Goal: Information Seeking & Learning: Learn about a topic

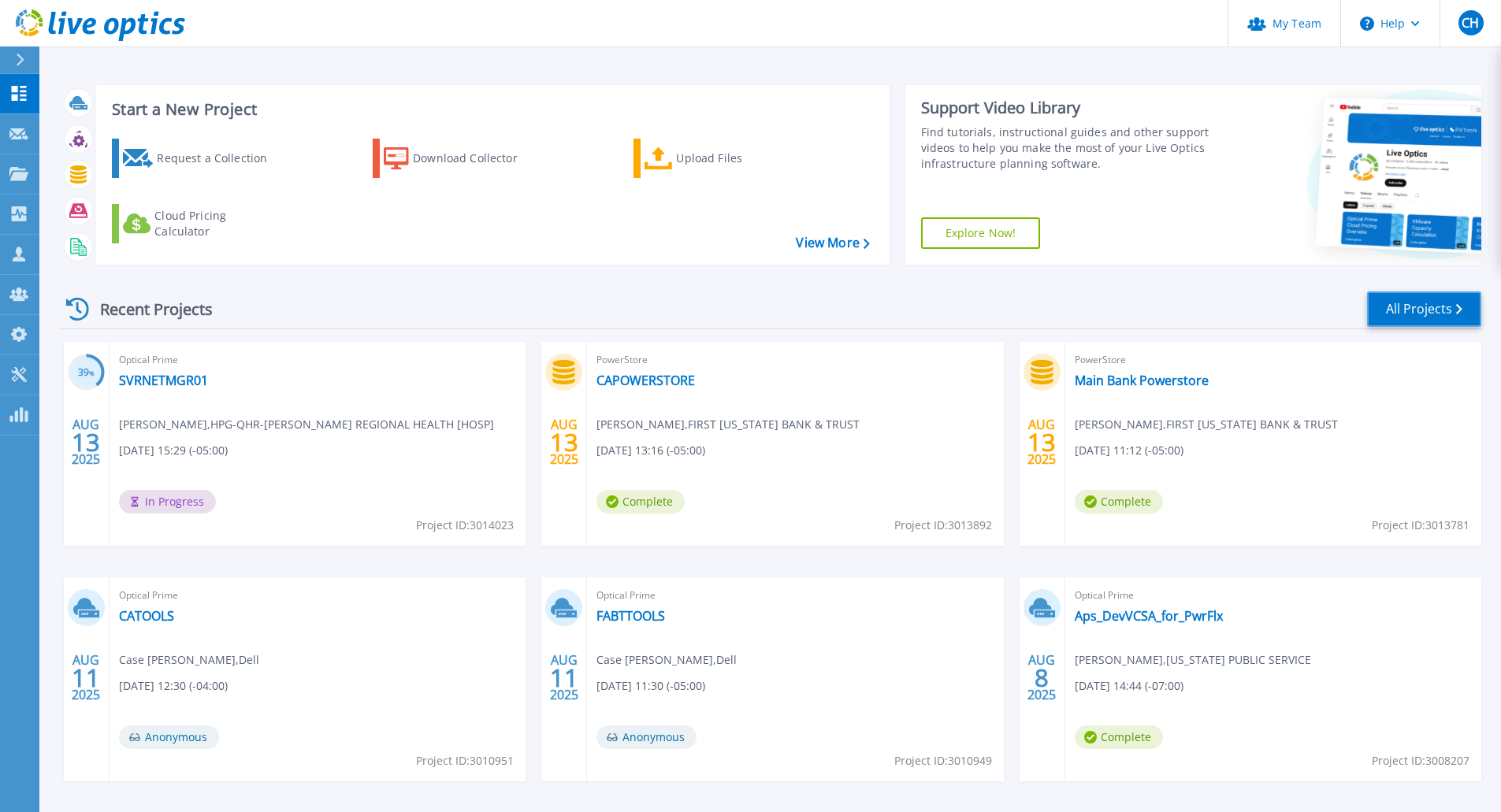
click at [1435, 303] on link "All Projects" at bounding box center [1424, 309] width 115 height 35
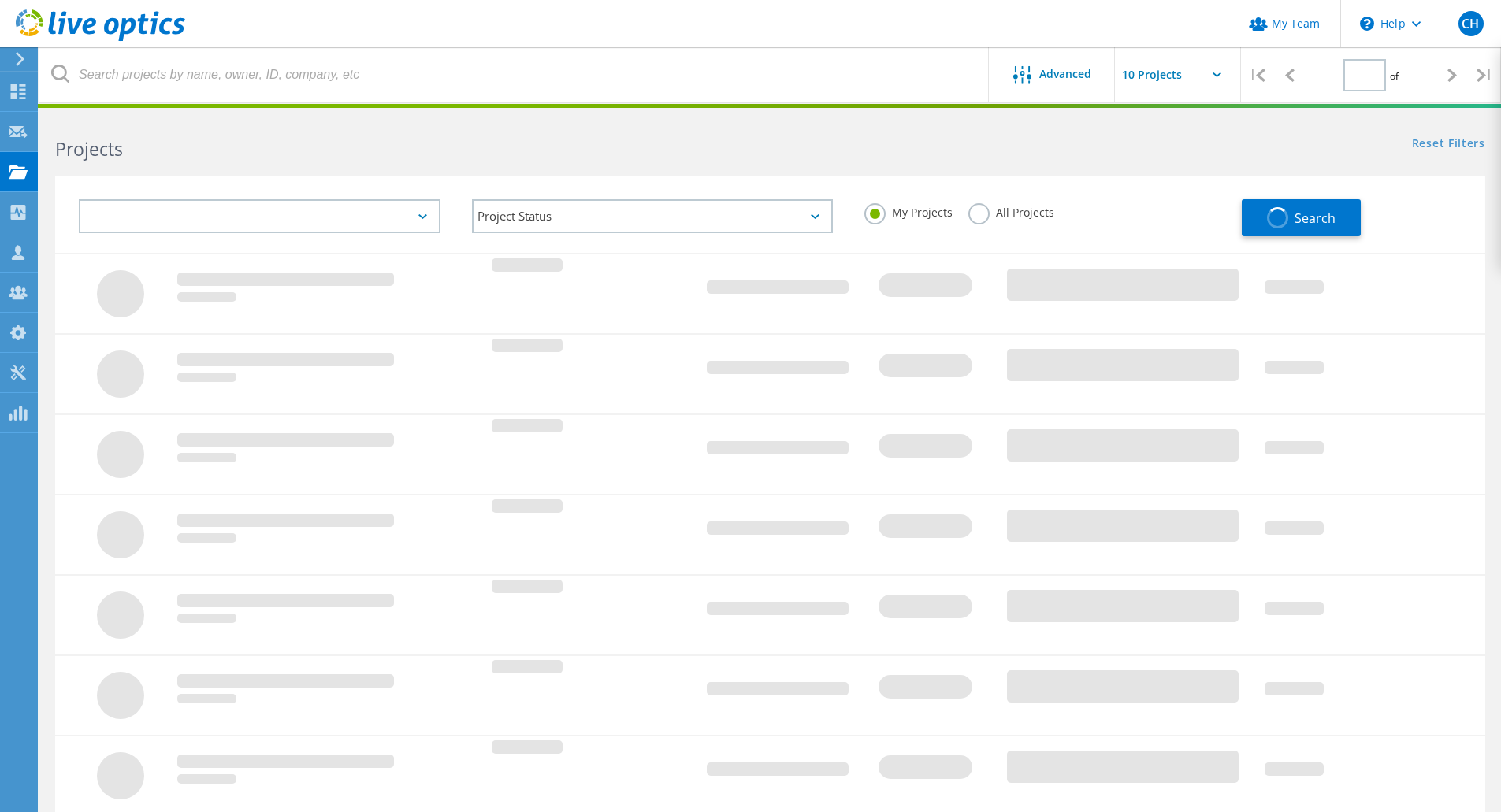
type input "2"
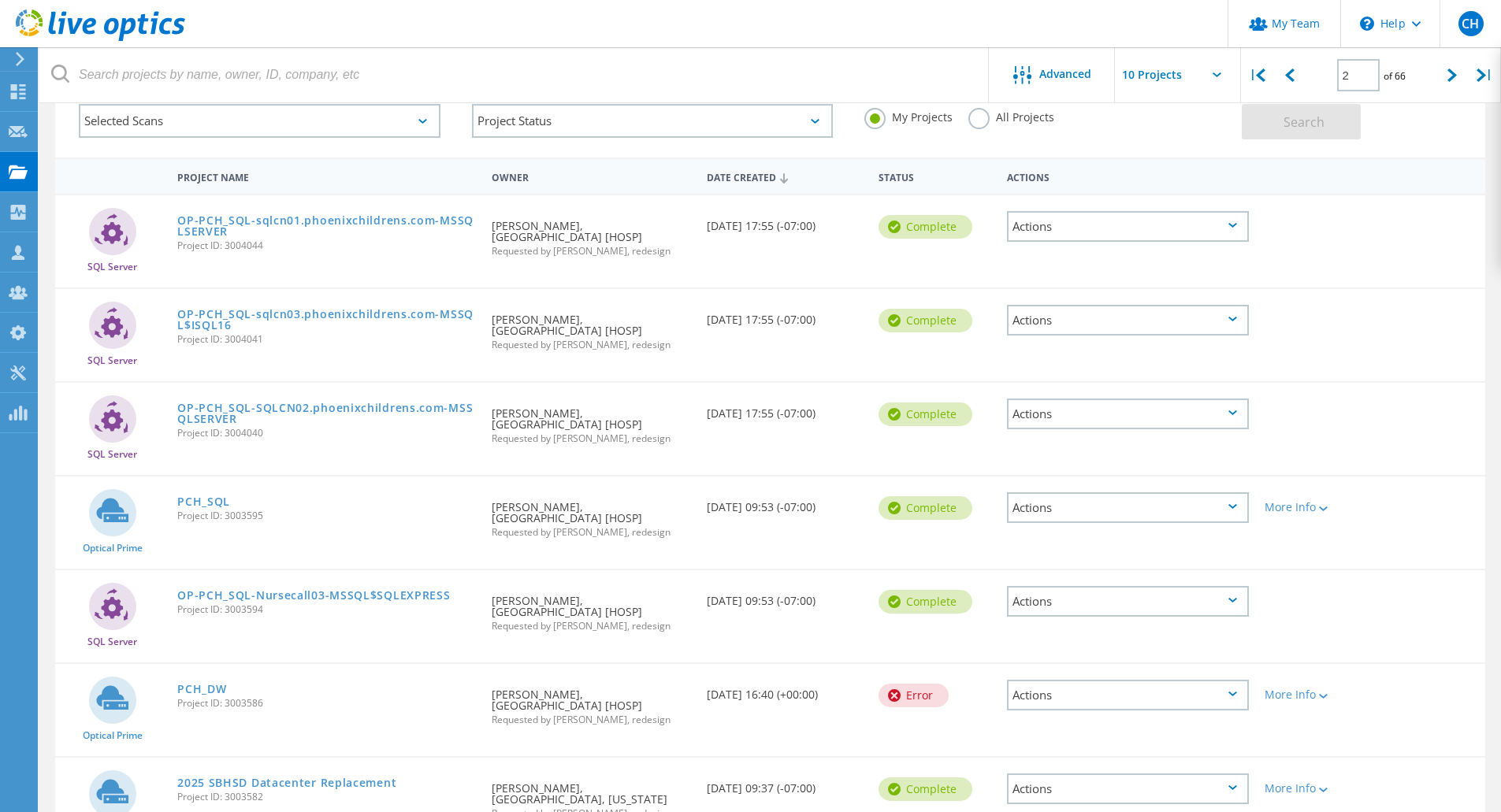
scroll to position [132, 0]
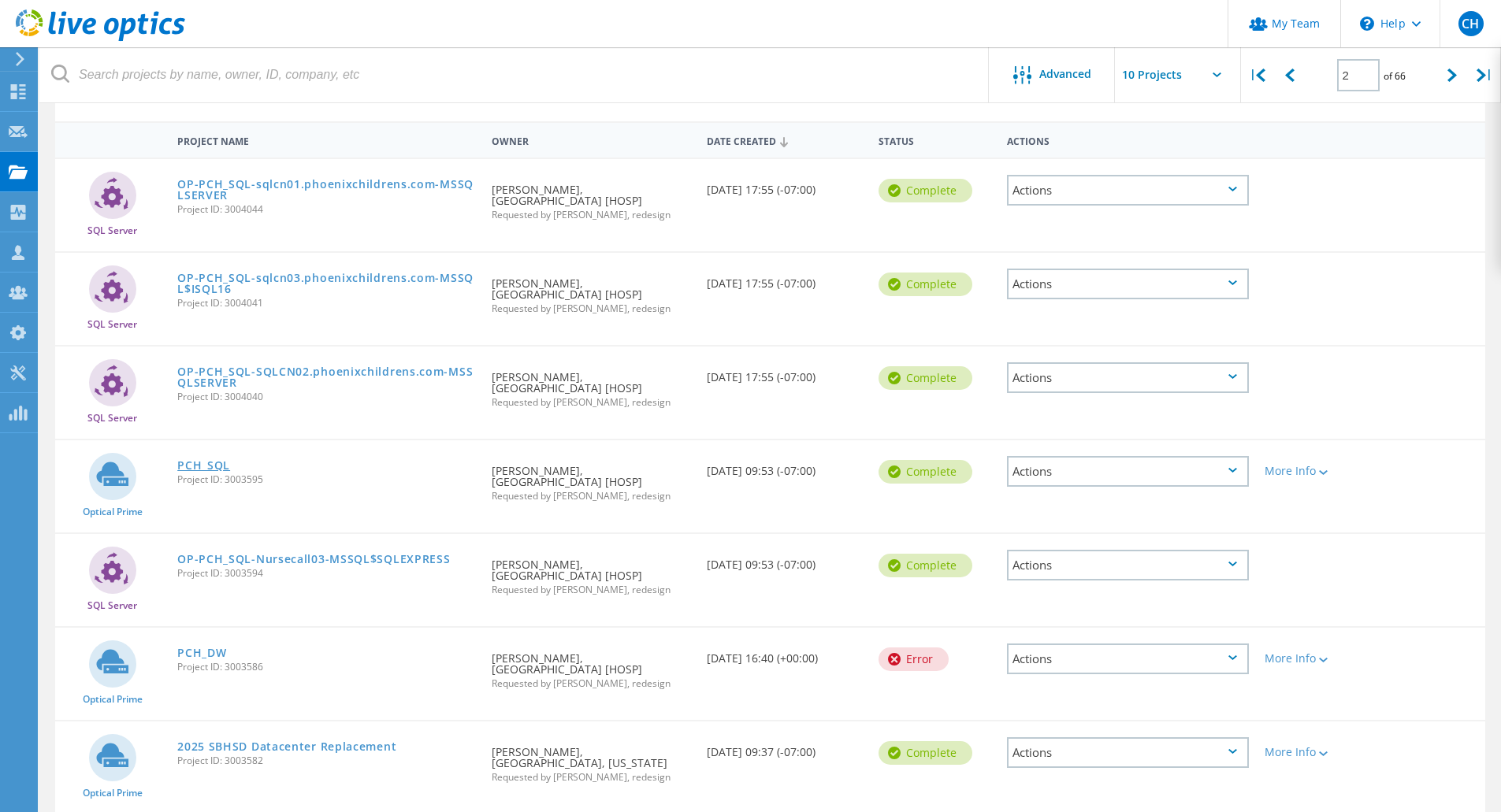
click at [216, 467] on link "PCH_SQL" at bounding box center [204, 466] width 53 height 11
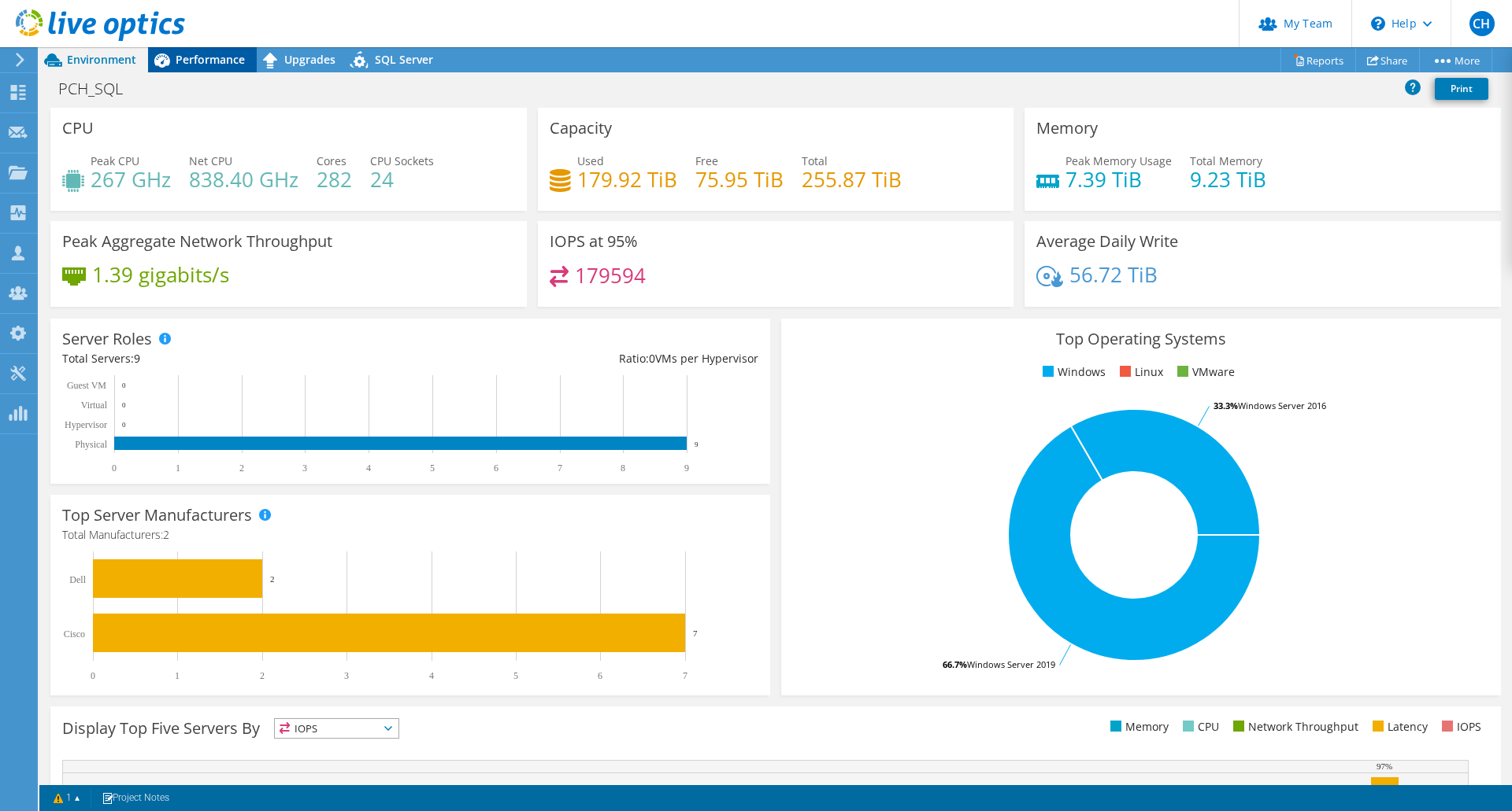
click at [199, 56] on span "Performance" at bounding box center [209, 60] width 69 height 15
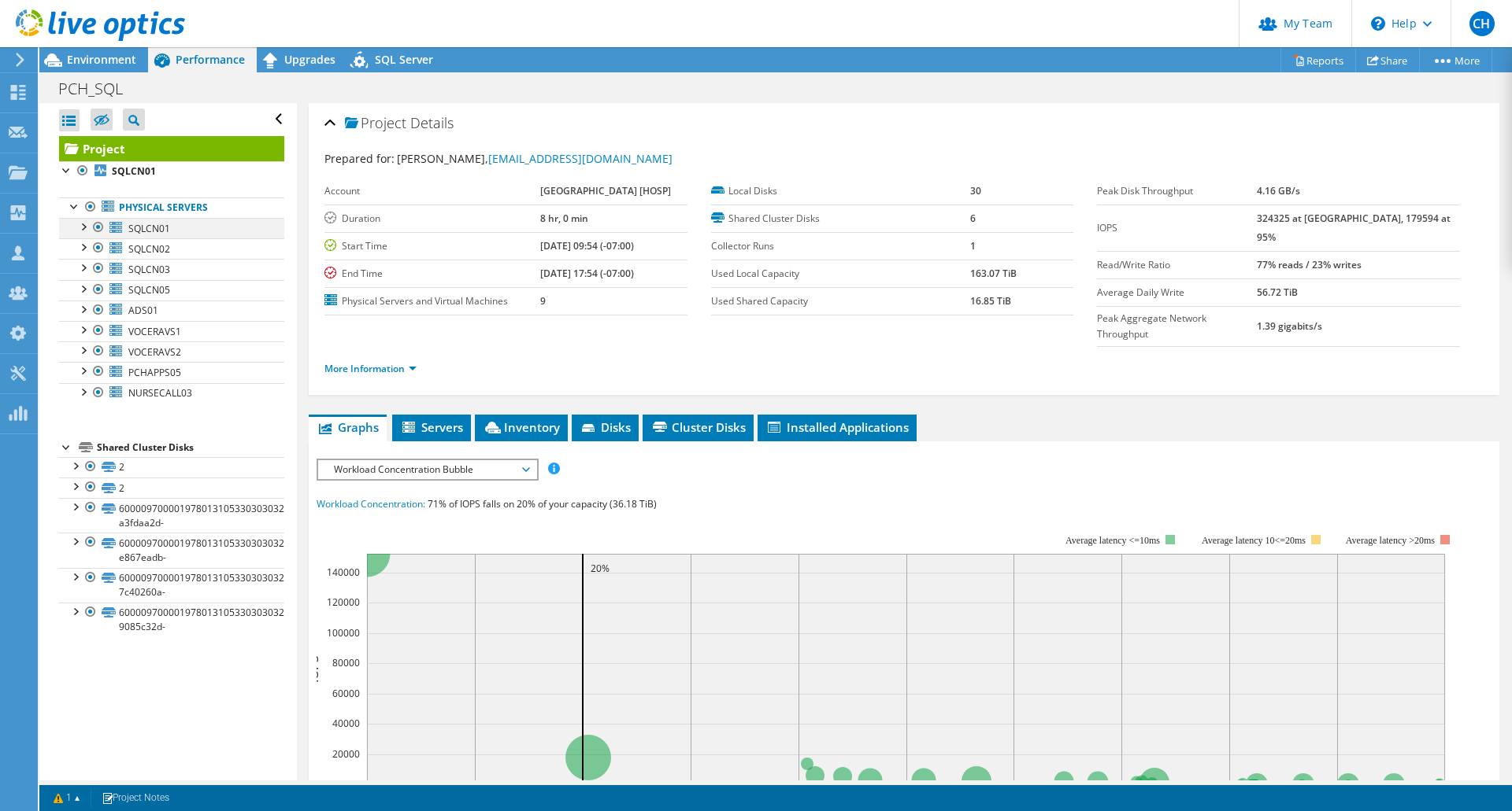
click at [88, 226] on div at bounding box center [82, 225] width 16 height 16
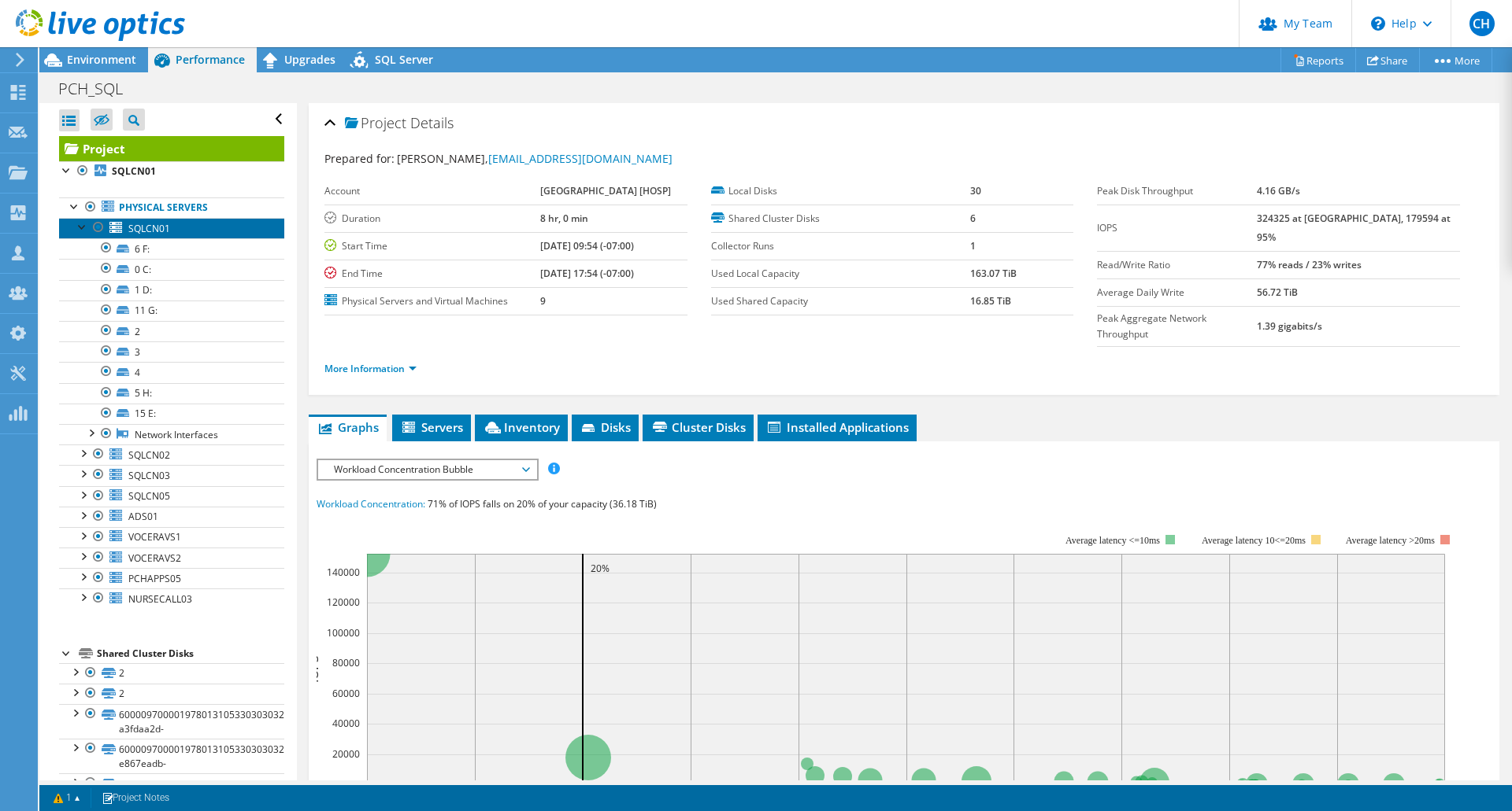
click at [149, 227] on span "SQLCN01" at bounding box center [150, 229] width 42 height 13
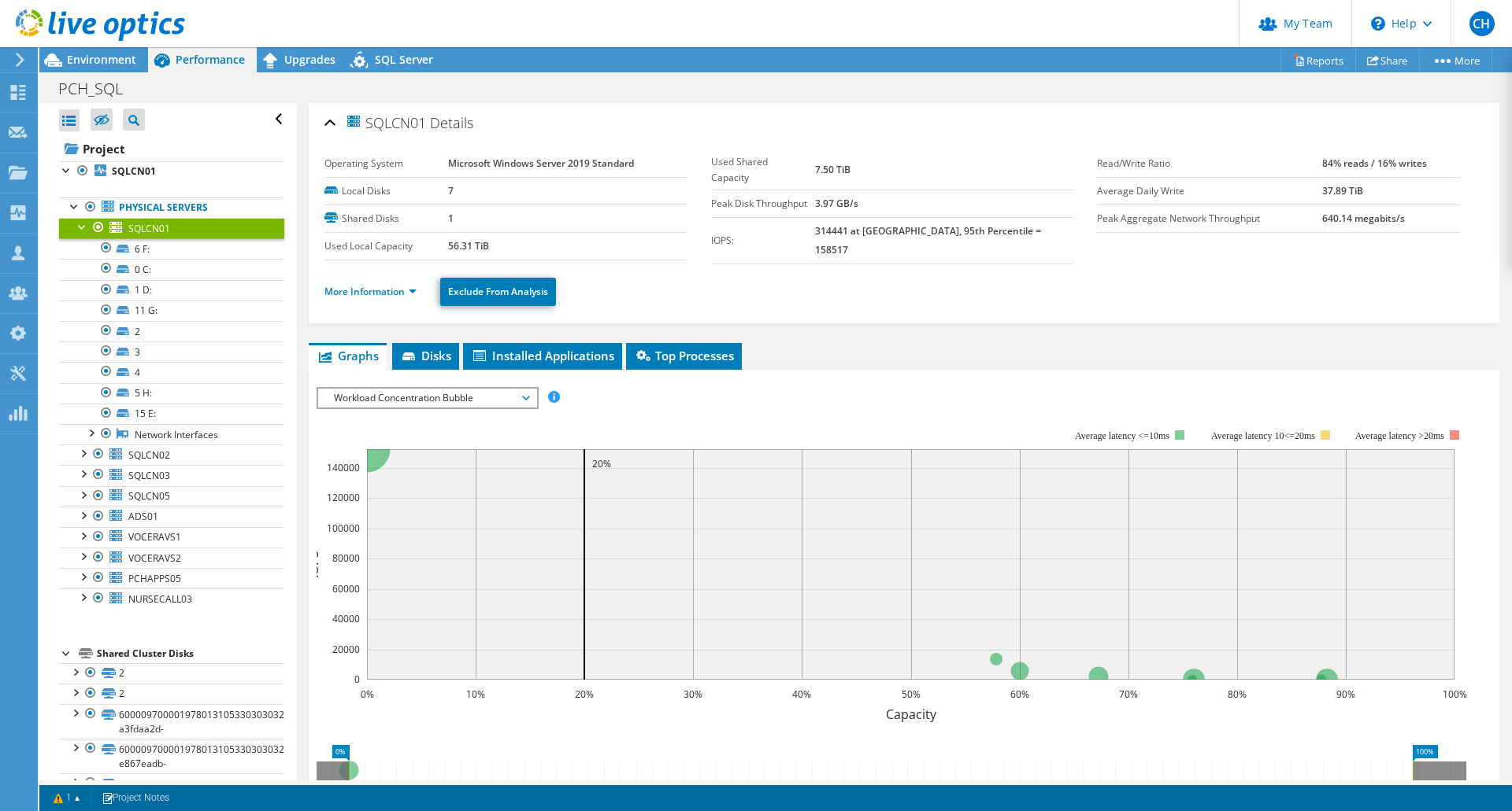
click at [520, 401] on span "Workload Concentration Bubble" at bounding box center [427, 398] width 203 height 19
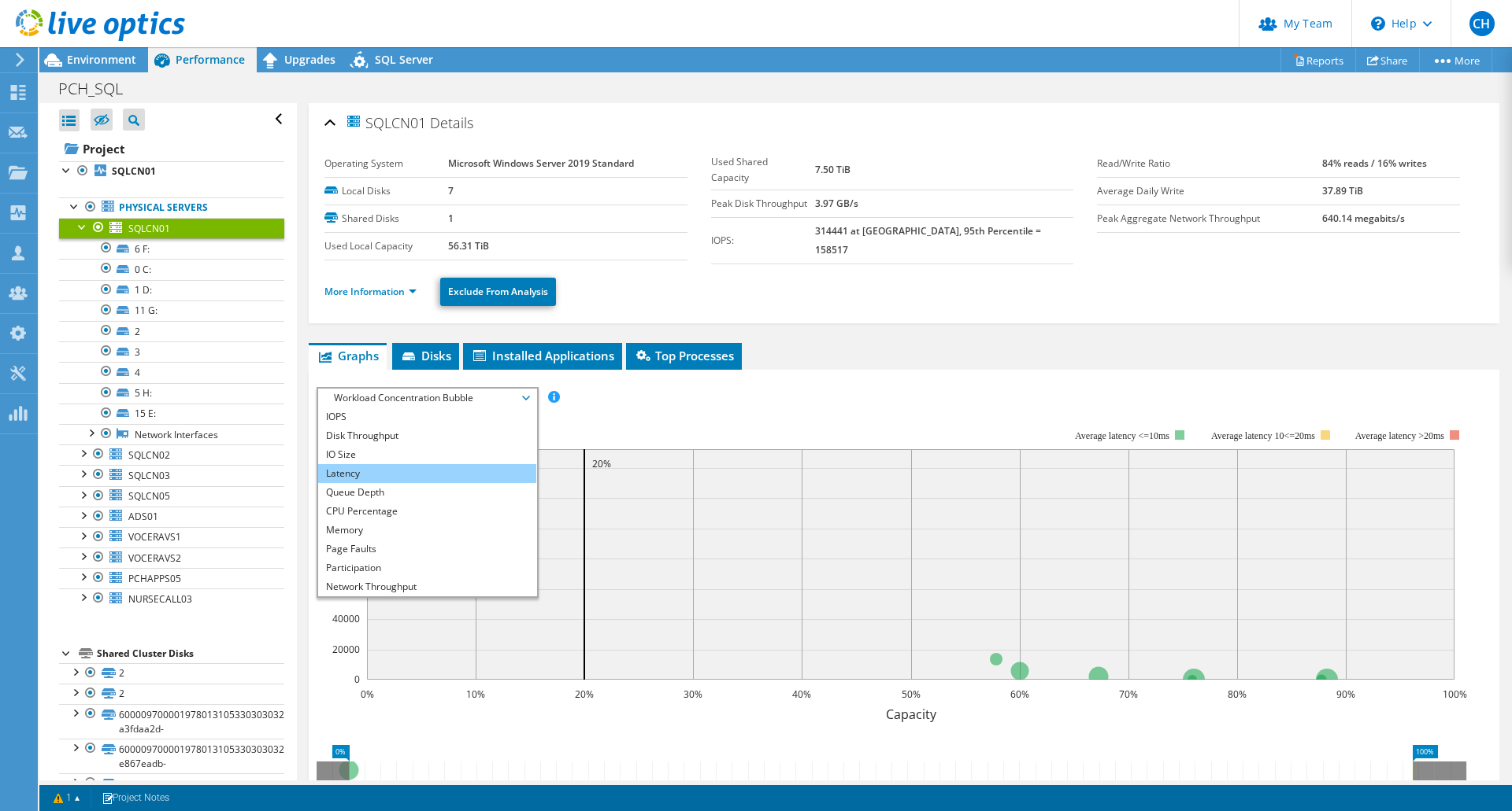
click at [471, 465] on li "Latency" at bounding box center [427, 474] width 218 height 19
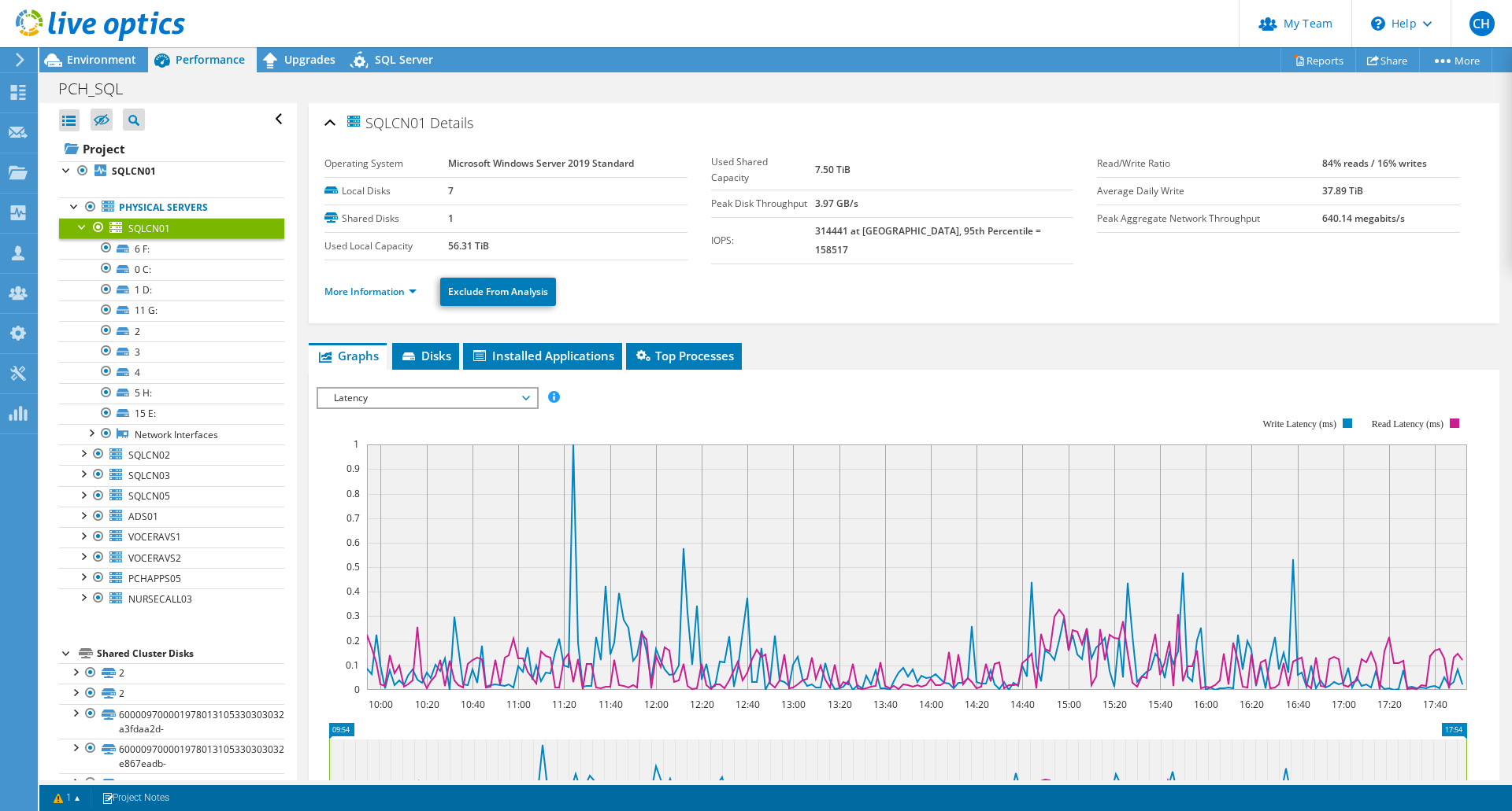
click at [526, 394] on span "Latency" at bounding box center [427, 398] width 203 height 19
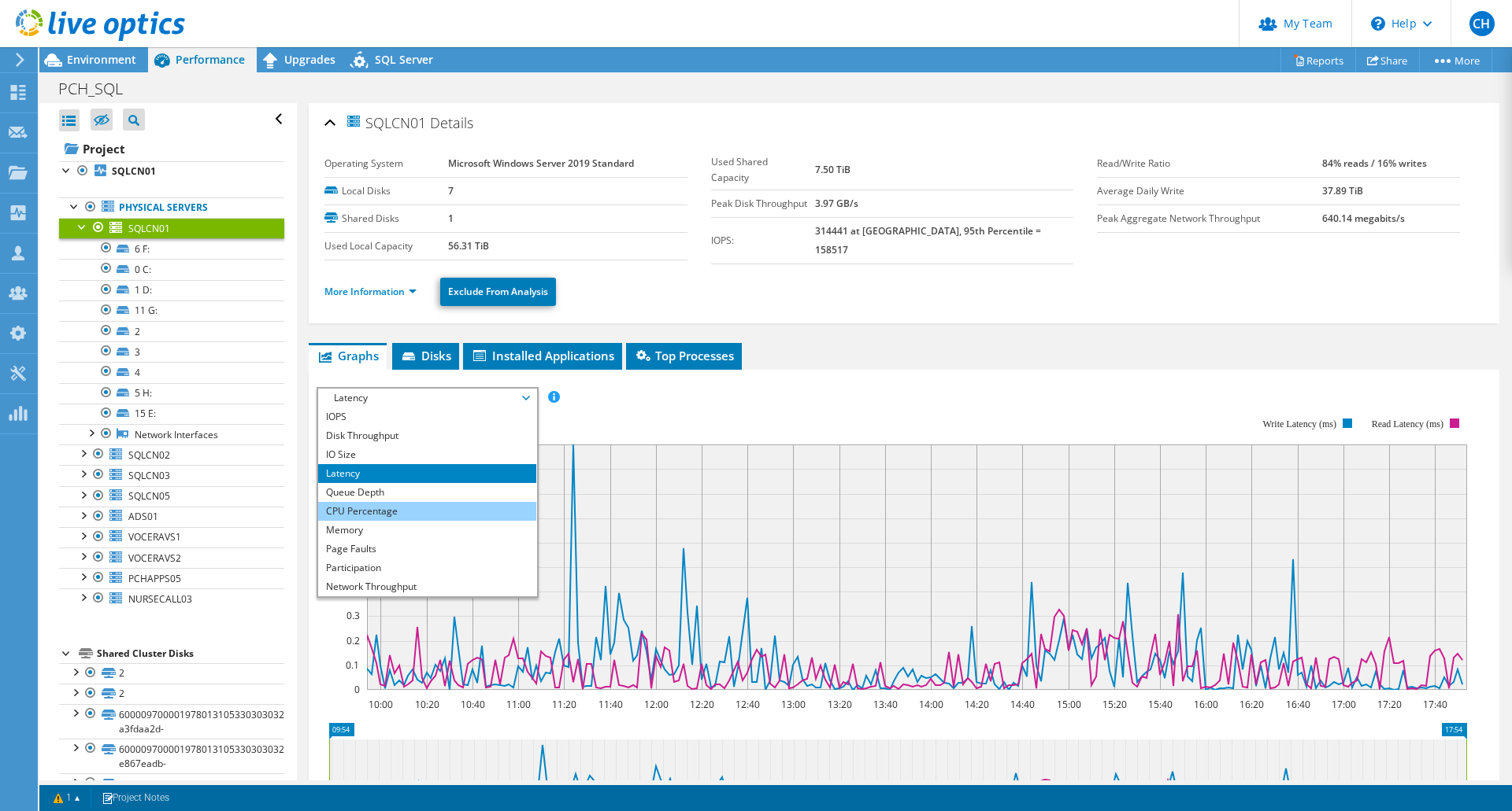
click at [430, 502] on li "CPU Percentage" at bounding box center [427, 512] width 218 height 19
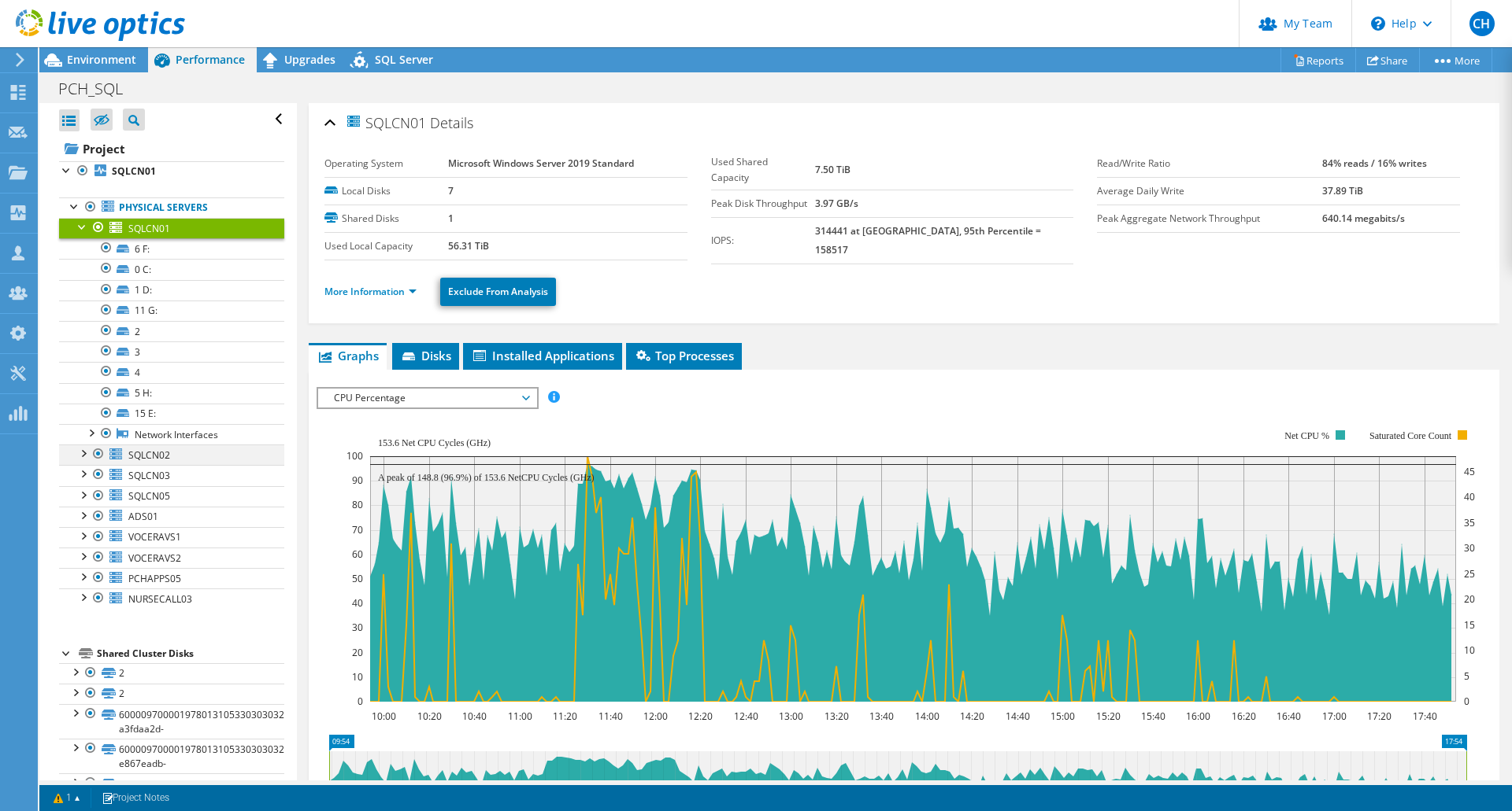
click at [82, 457] on div at bounding box center [82, 452] width 16 height 16
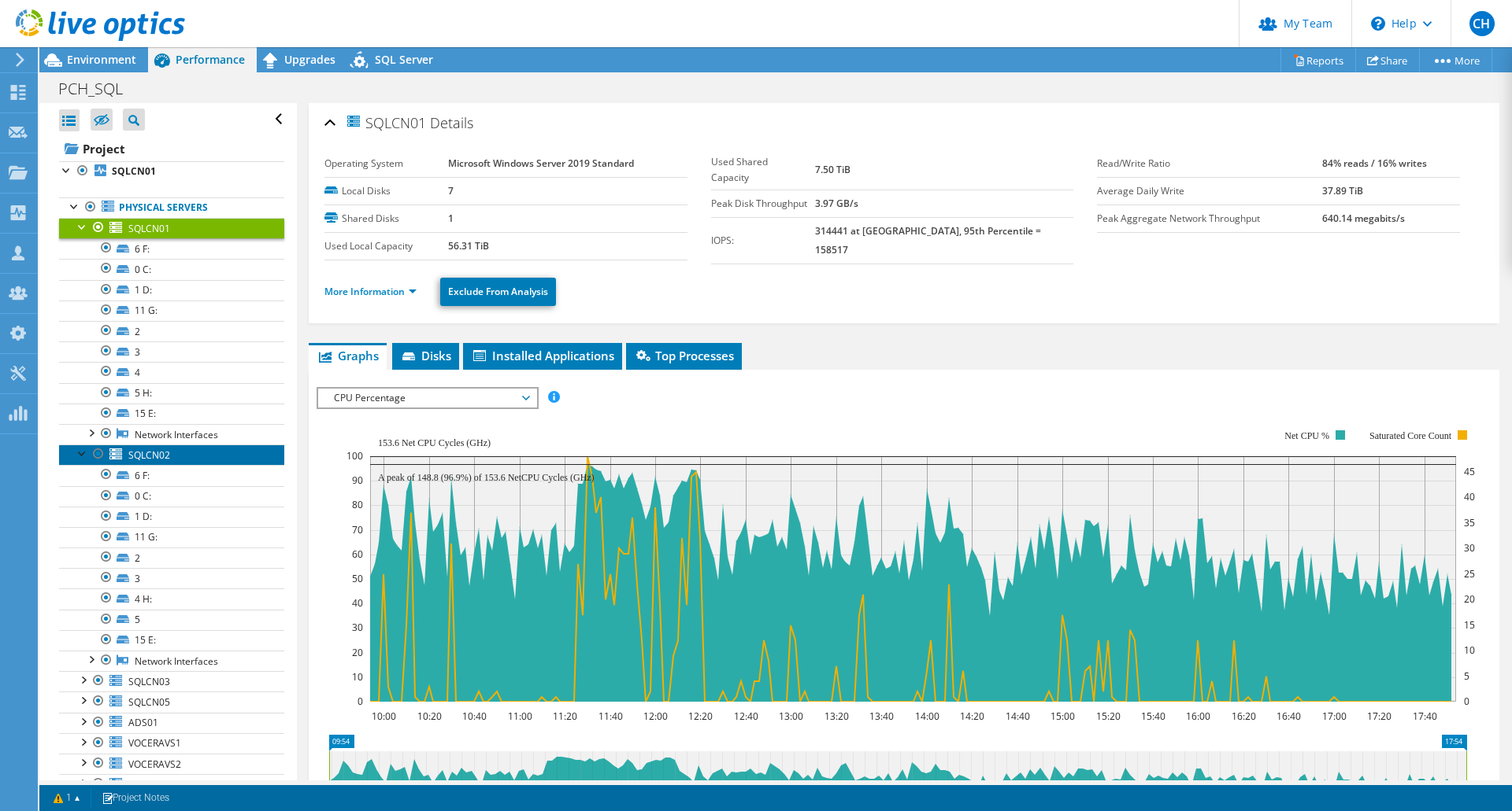
click at [140, 457] on span "SQLCN02" at bounding box center [150, 455] width 42 height 13
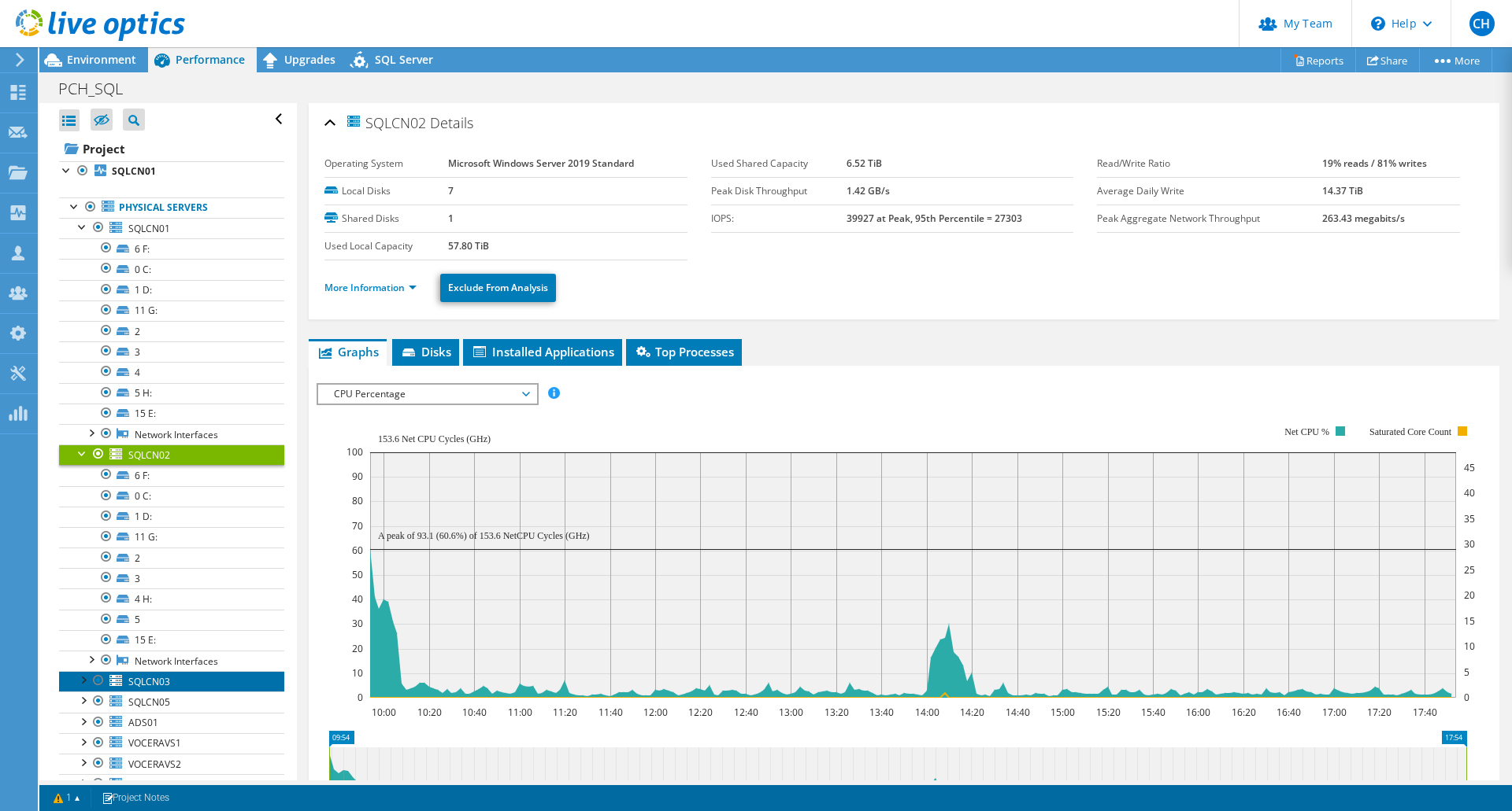
click at [144, 679] on span "SQLCN03" at bounding box center [150, 682] width 42 height 13
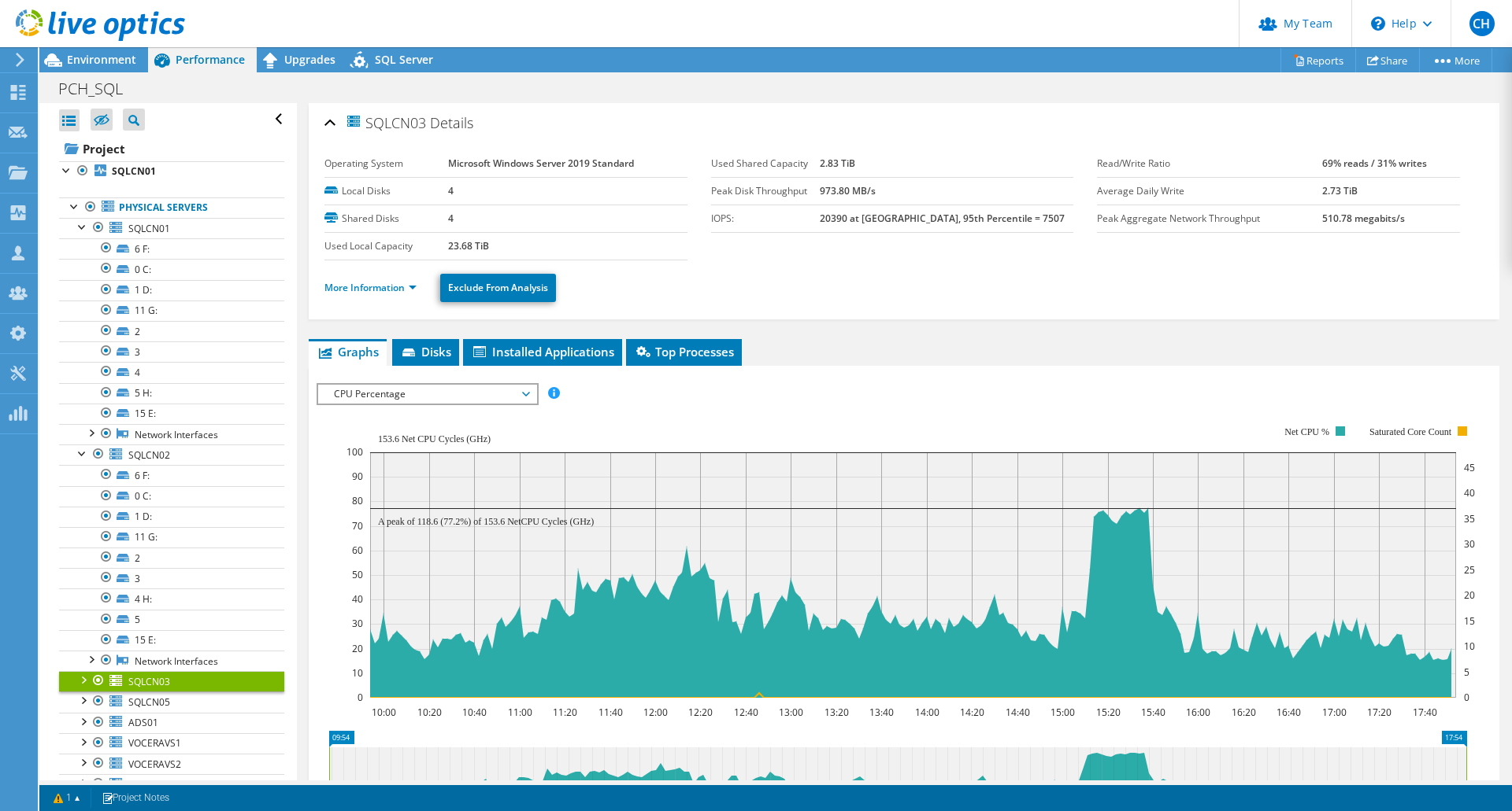
click at [492, 395] on span "CPU Percentage" at bounding box center [427, 395] width 203 height 19
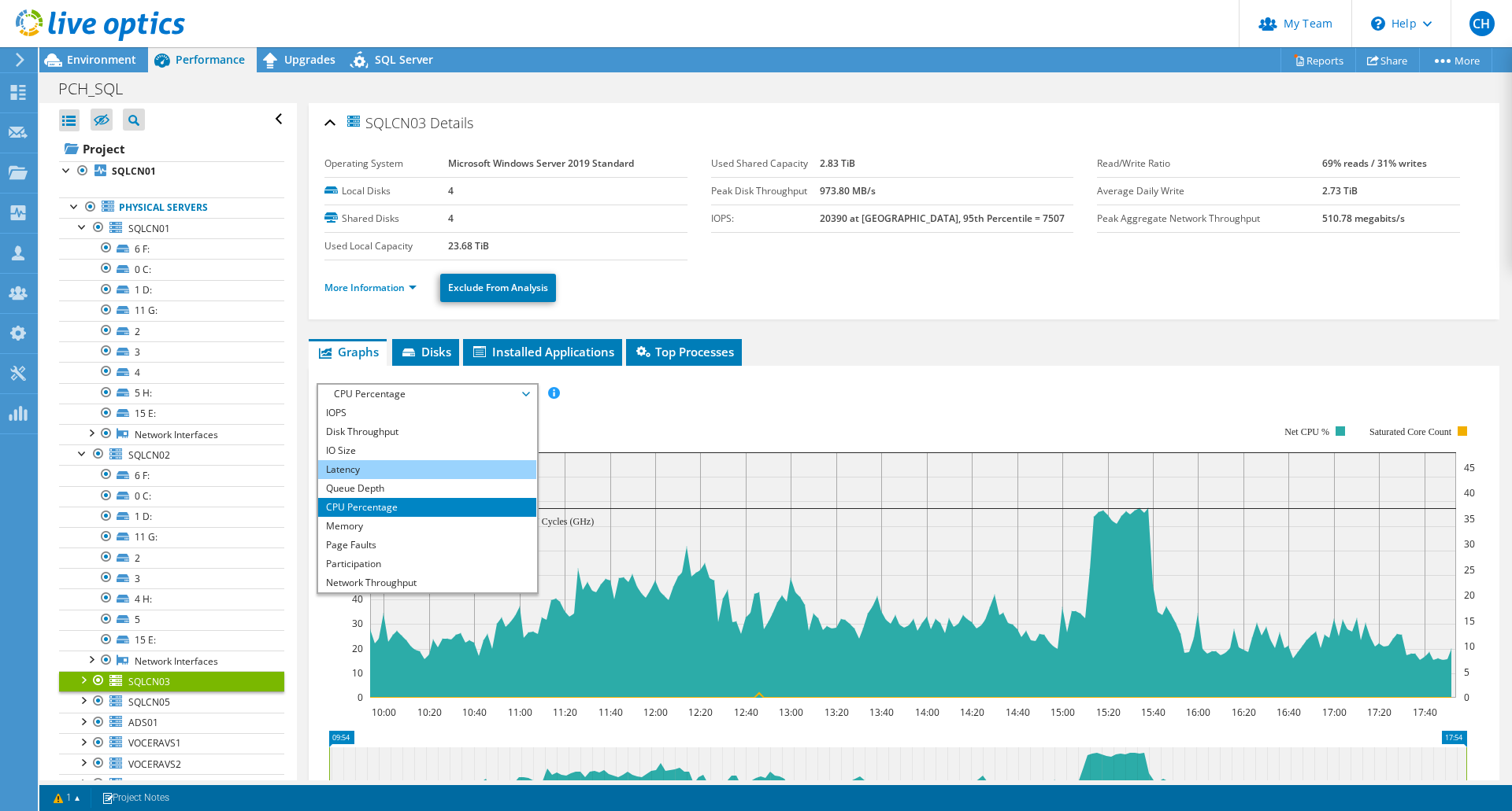
click at [472, 467] on li "Latency" at bounding box center [427, 470] width 218 height 19
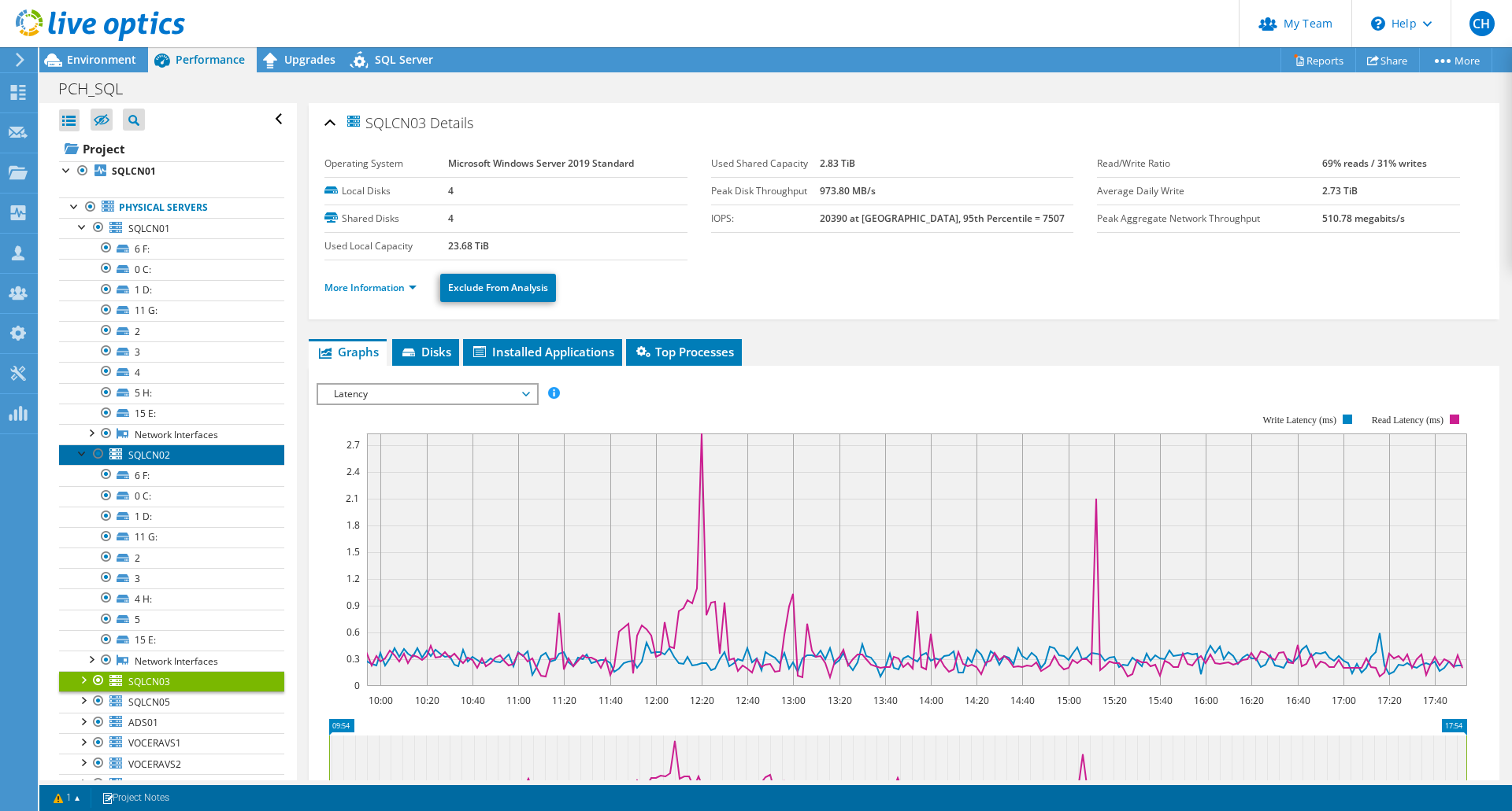
click at [164, 454] on span "SQLCN02" at bounding box center [150, 455] width 42 height 13
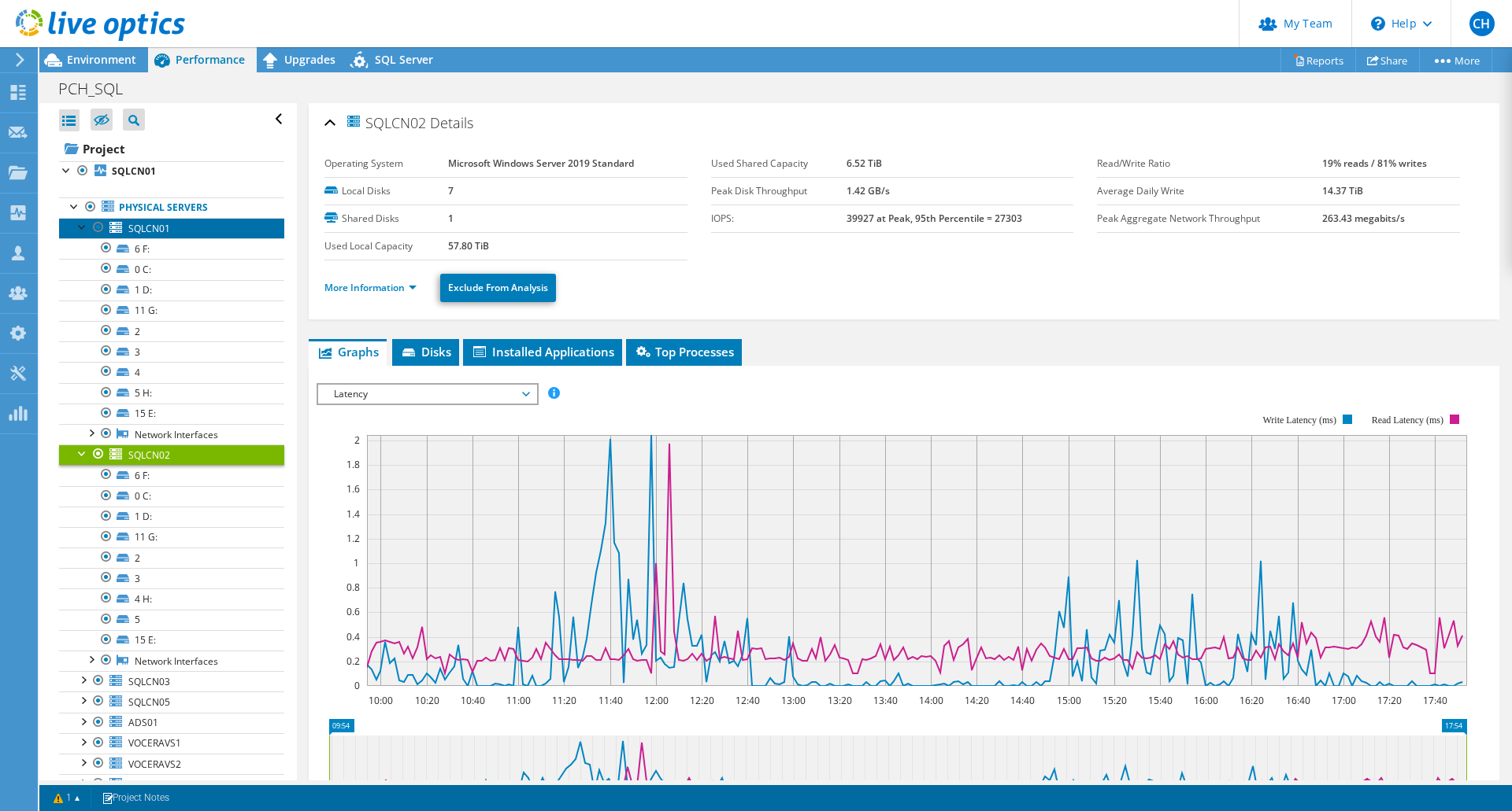
click at [151, 225] on span "SQLCN01" at bounding box center [150, 229] width 42 height 13
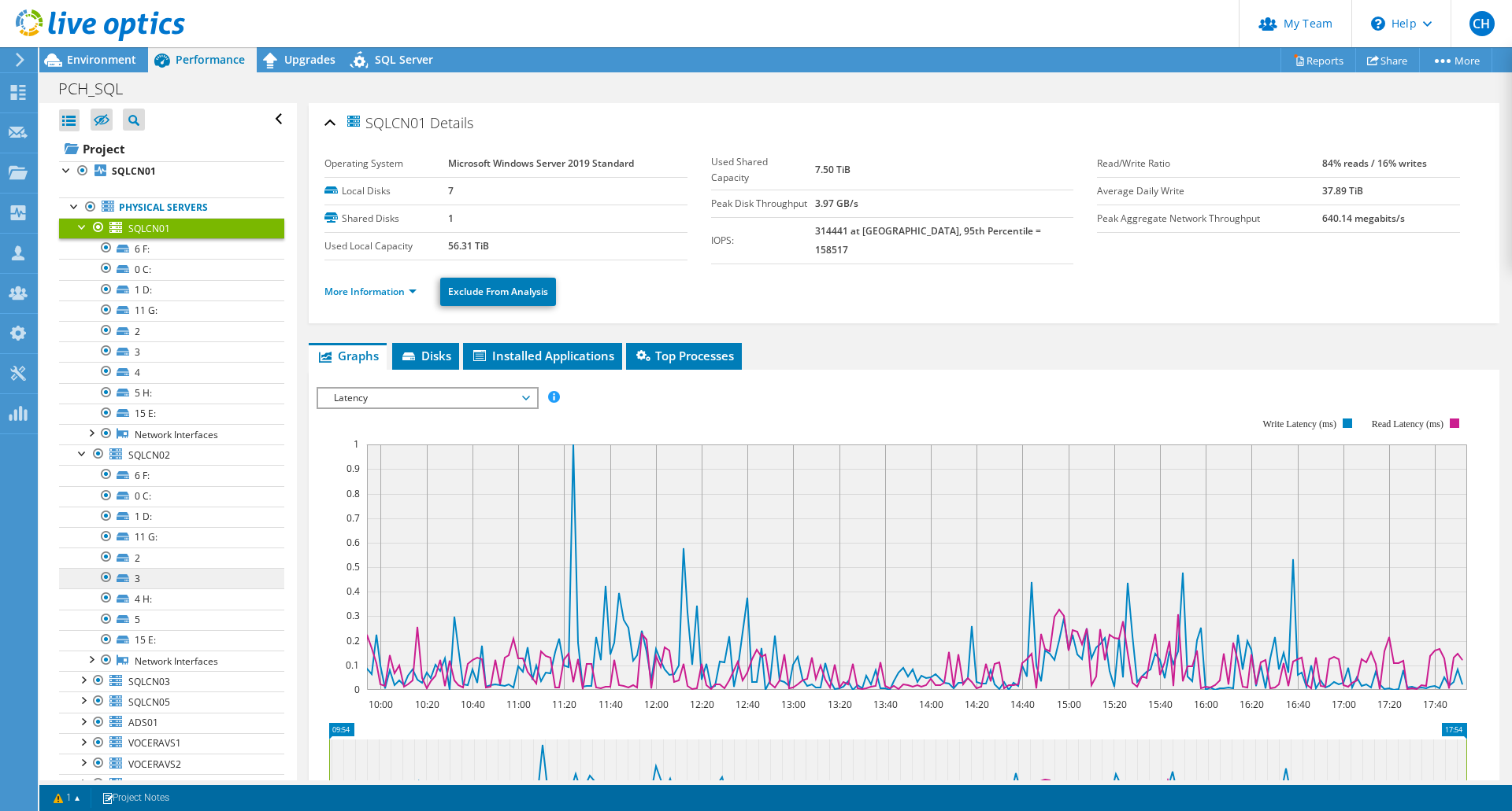
scroll to position [132, 0]
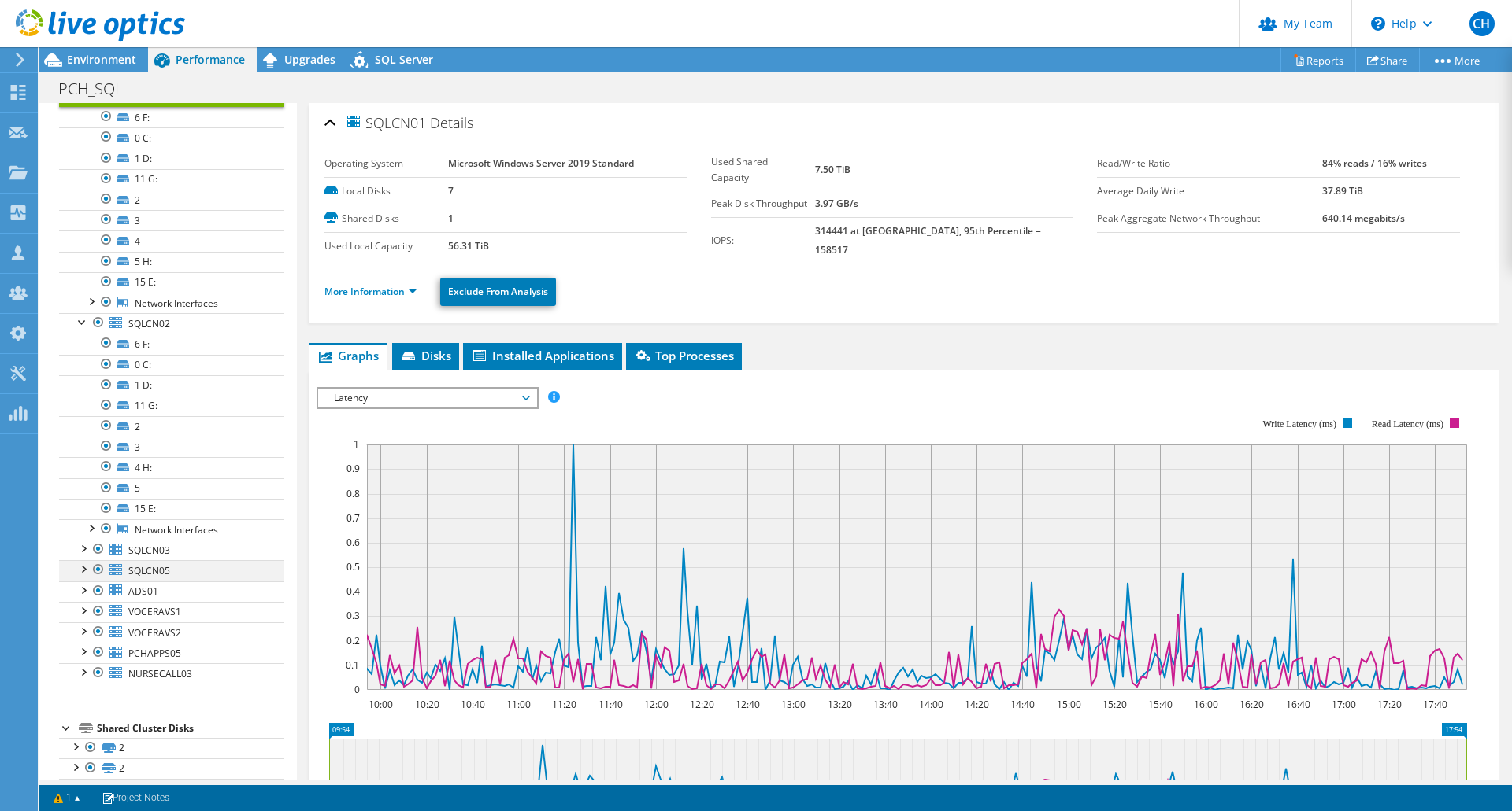
click at [84, 570] on div at bounding box center [82, 568] width 16 height 16
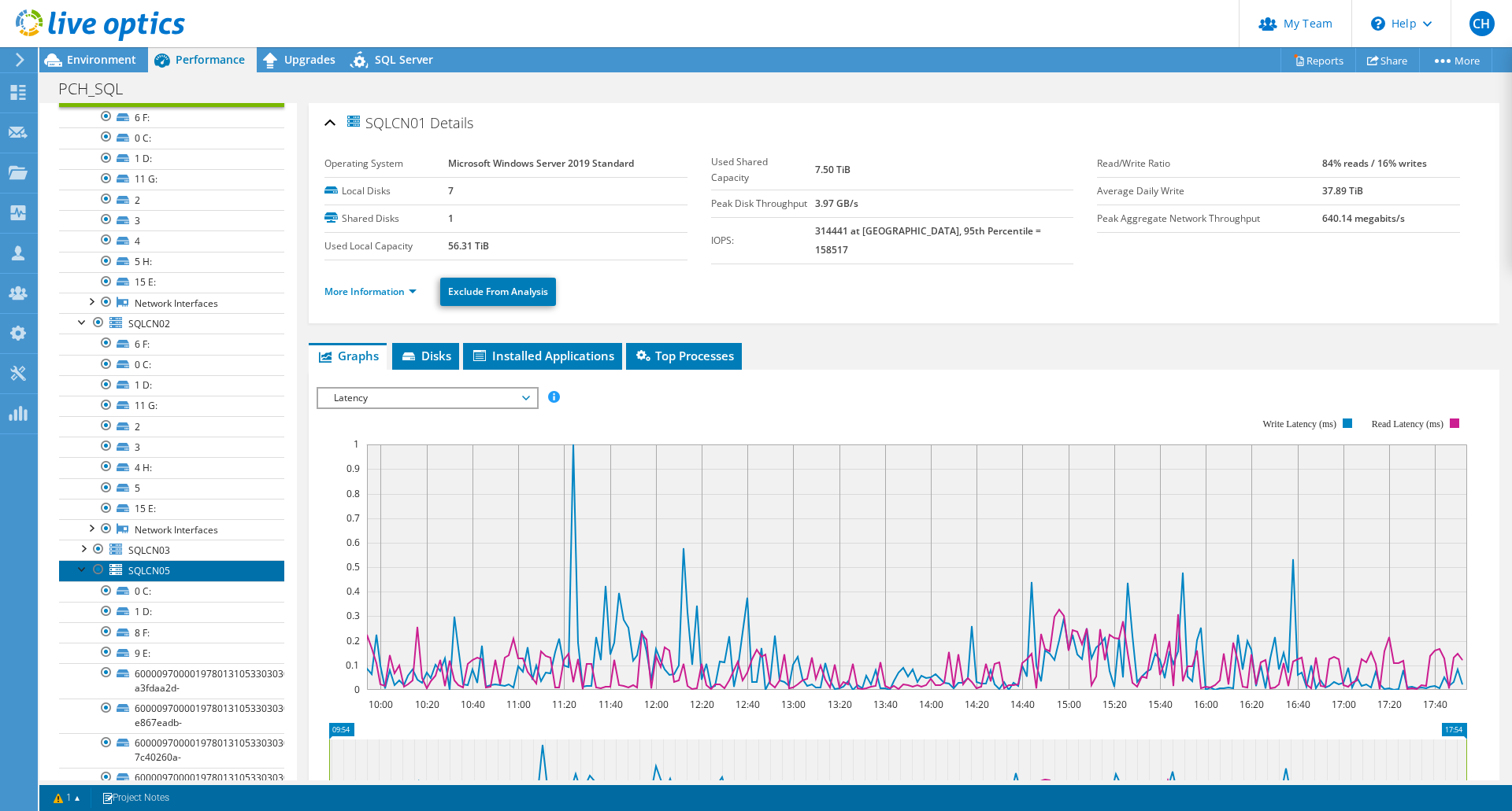
click at [163, 571] on span "SQLCN05" at bounding box center [150, 571] width 42 height 13
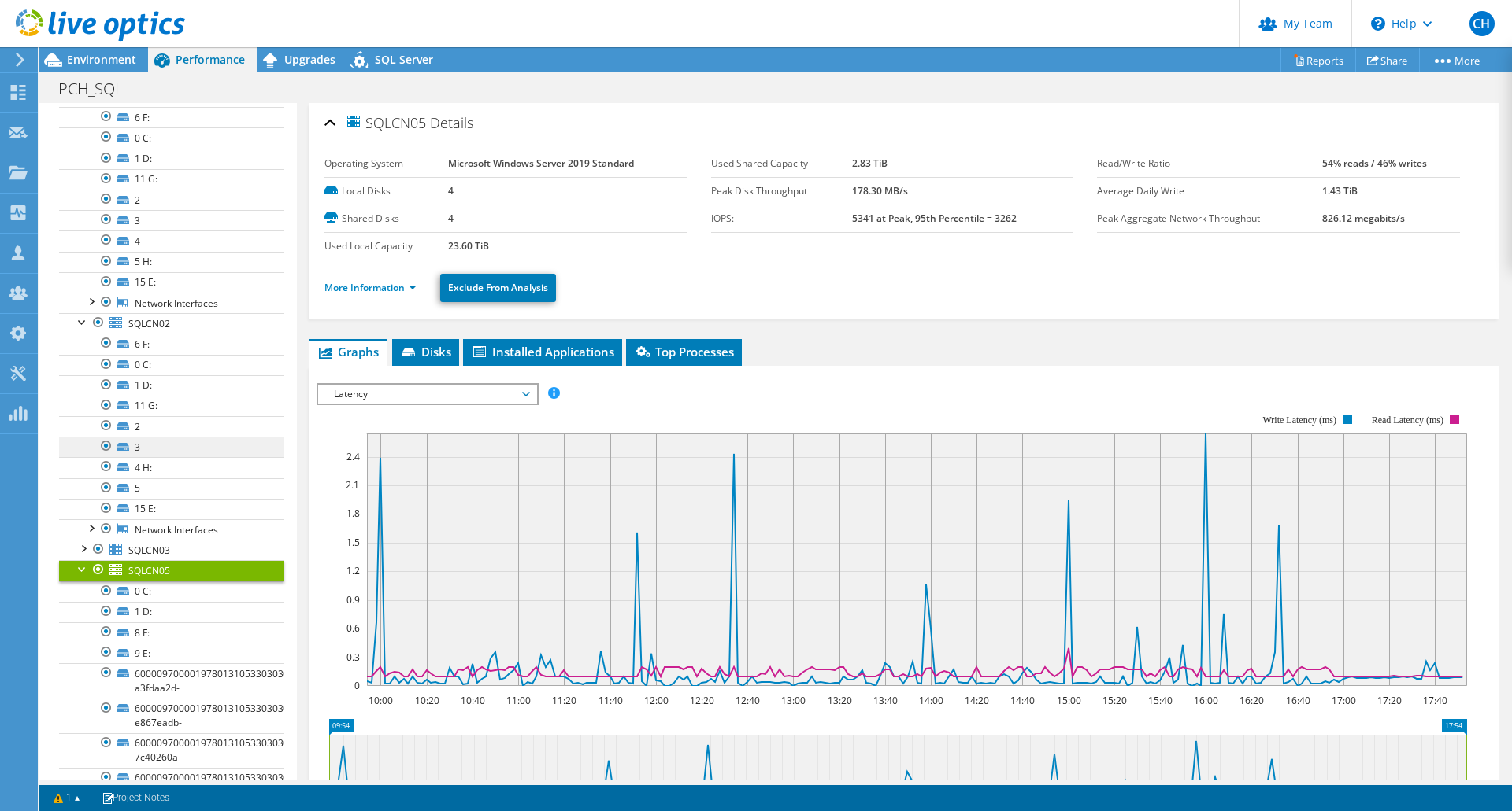
scroll to position [0, 0]
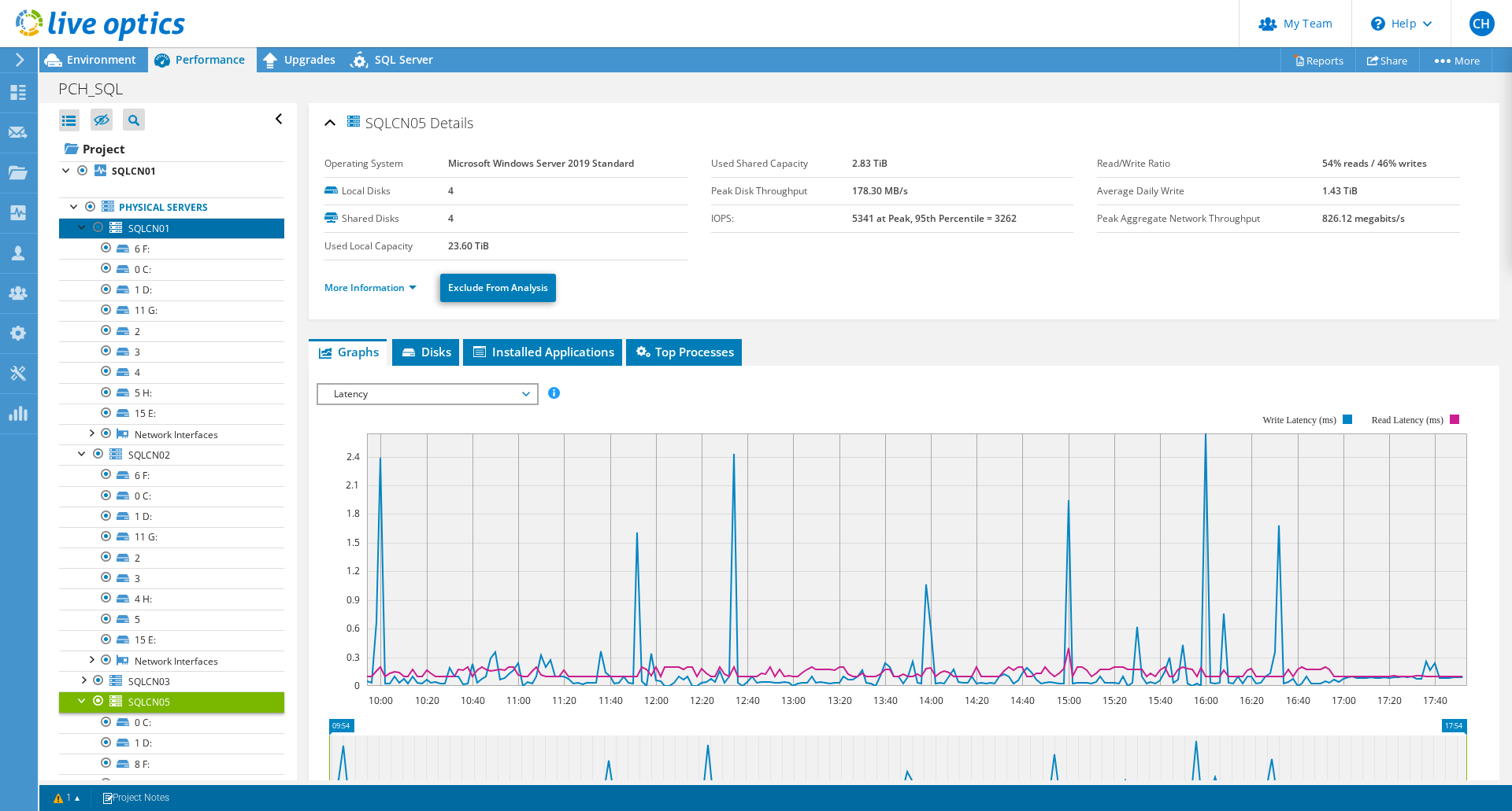
click at [143, 226] on span "SQLCN01" at bounding box center [150, 229] width 42 height 13
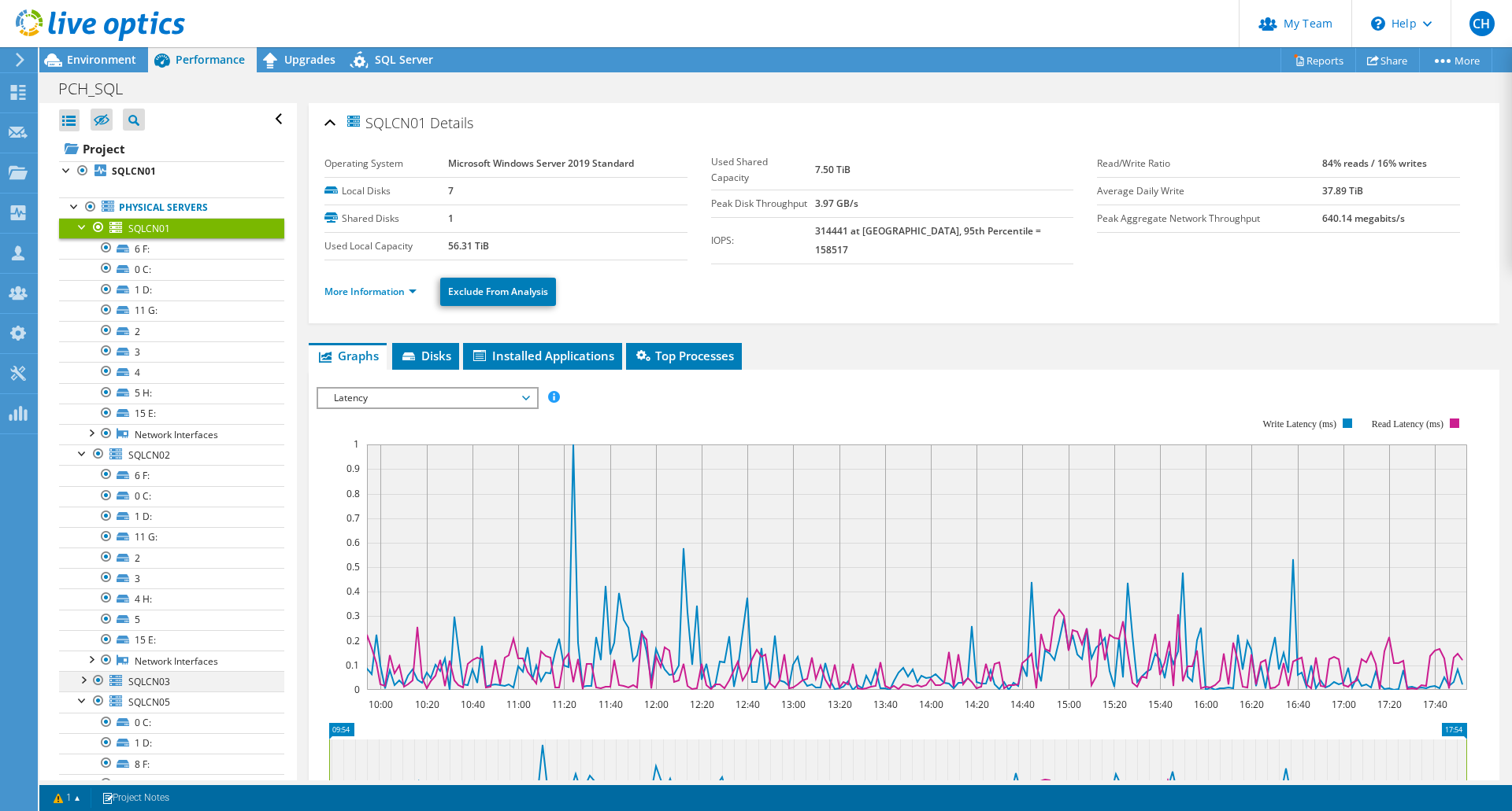
click at [82, 679] on div at bounding box center [82, 679] width 16 height 16
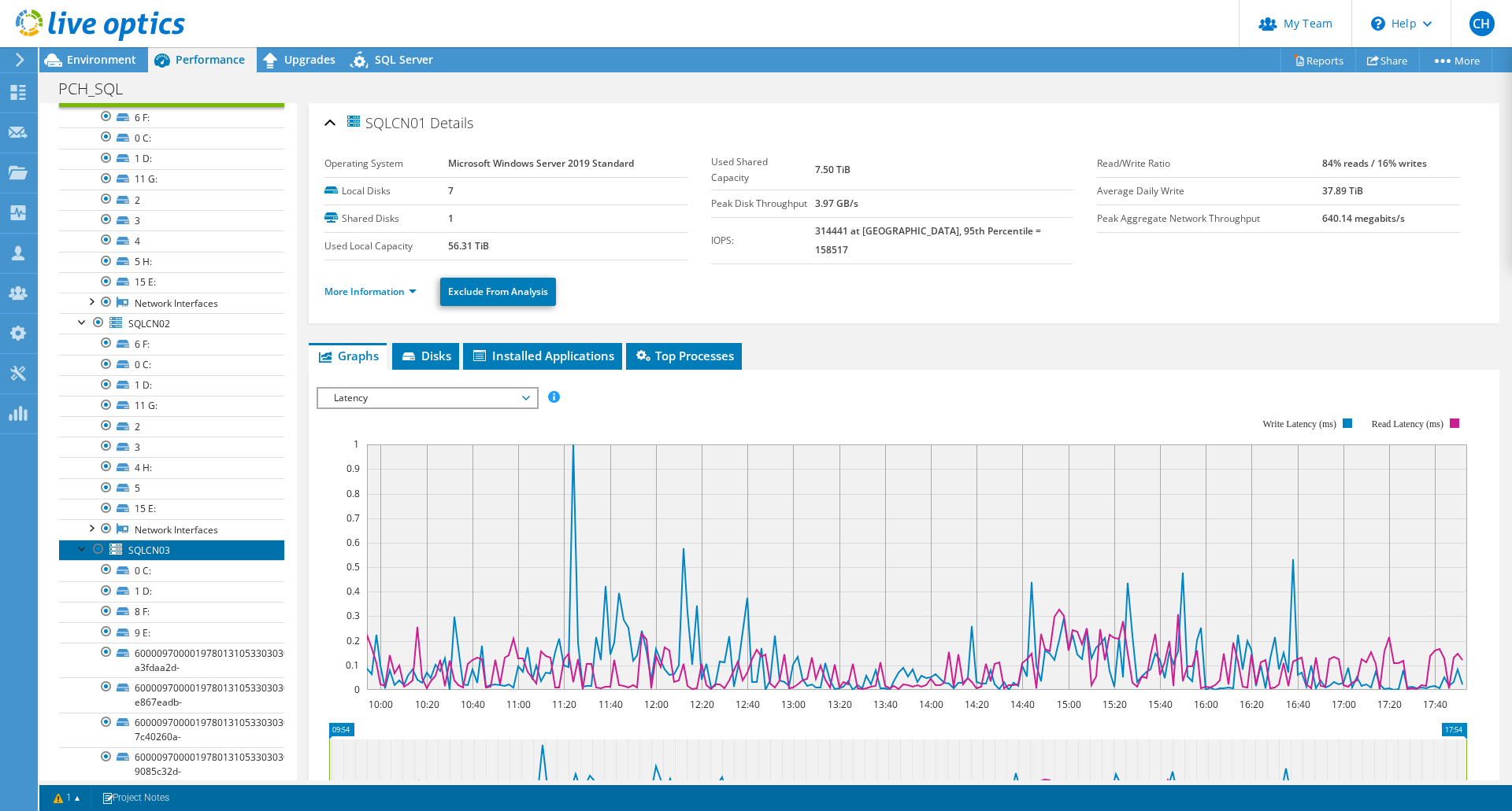
click at [166, 551] on span "SQLCN03" at bounding box center [150, 551] width 42 height 13
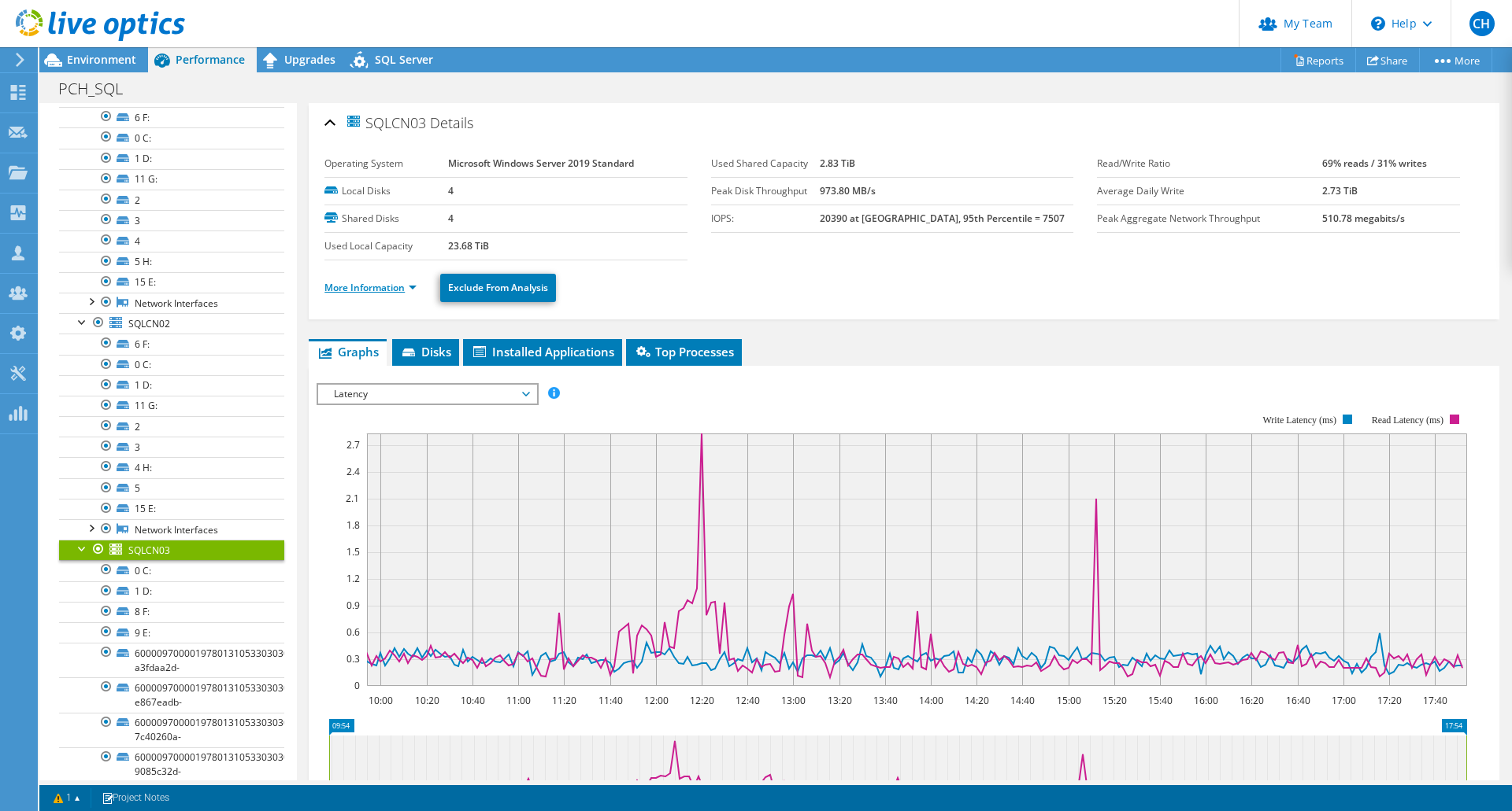
click at [399, 292] on link "More Information" at bounding box center [370, 288] width 92 height 13
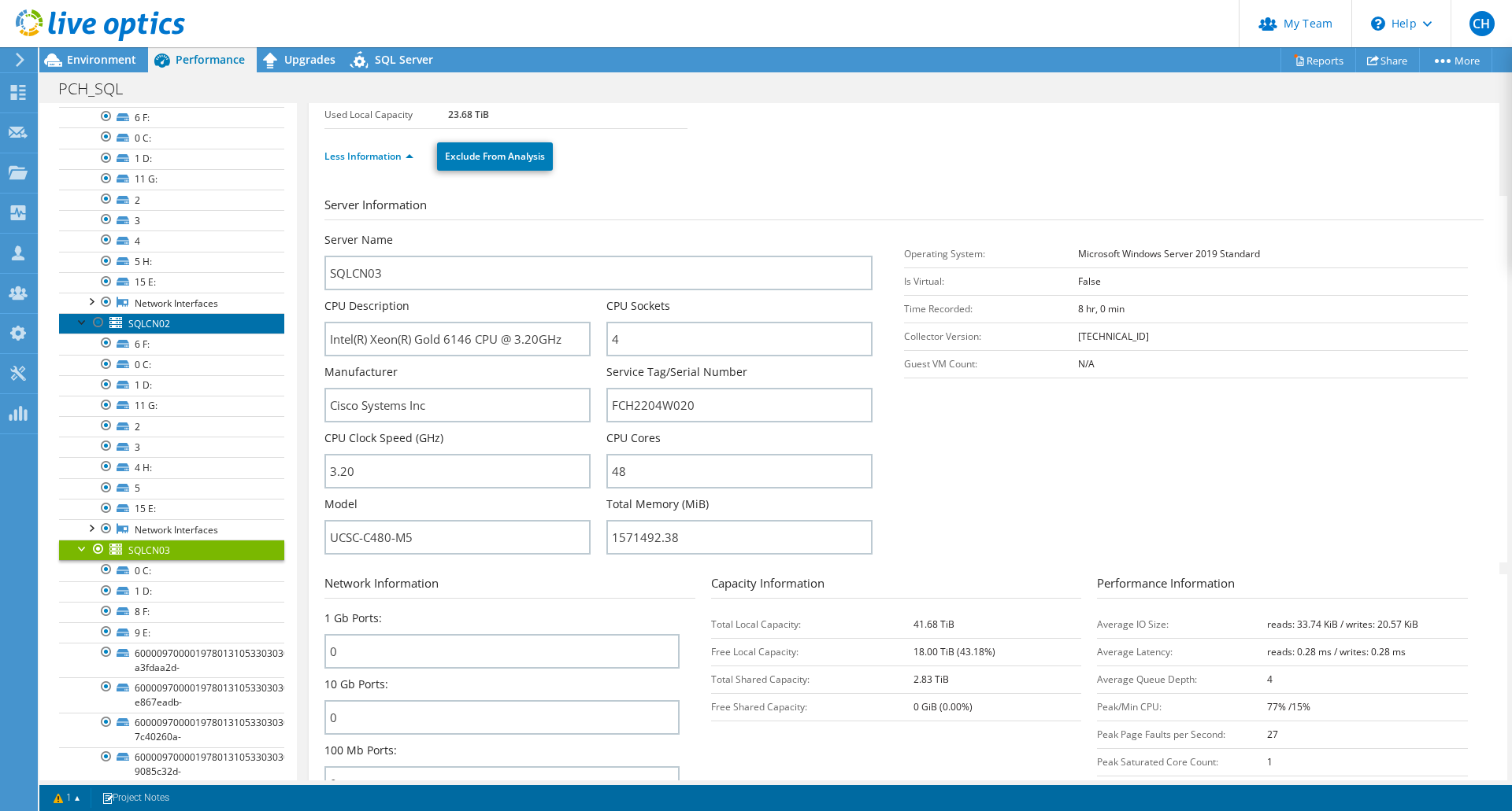
click at [129, 325] on span "SQLCN02" at bounding box center [150, 324] width 42 height 13
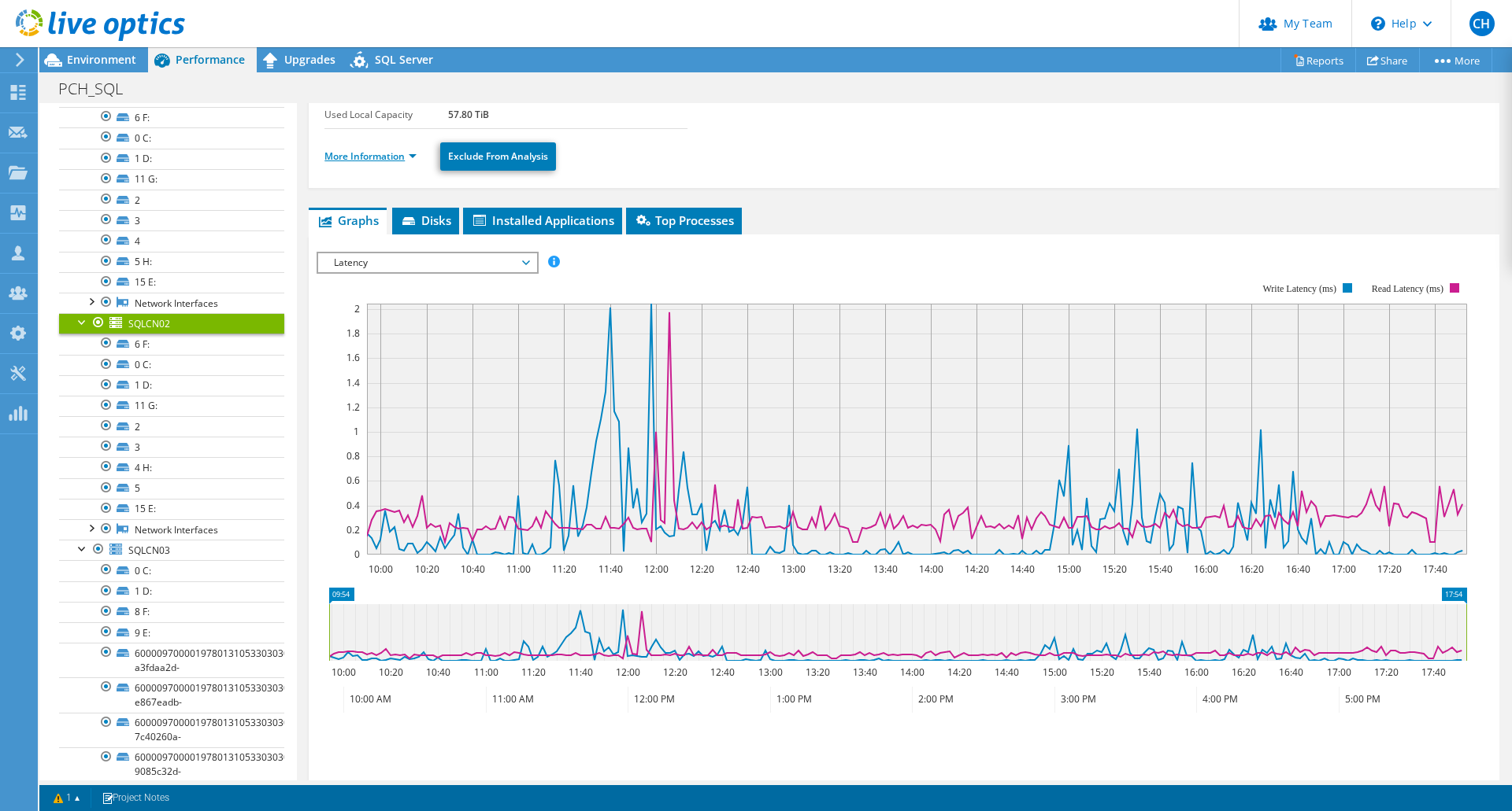
click at [376, 159] on link "More Information" at bounding box center [370, 156] width 92 height 13
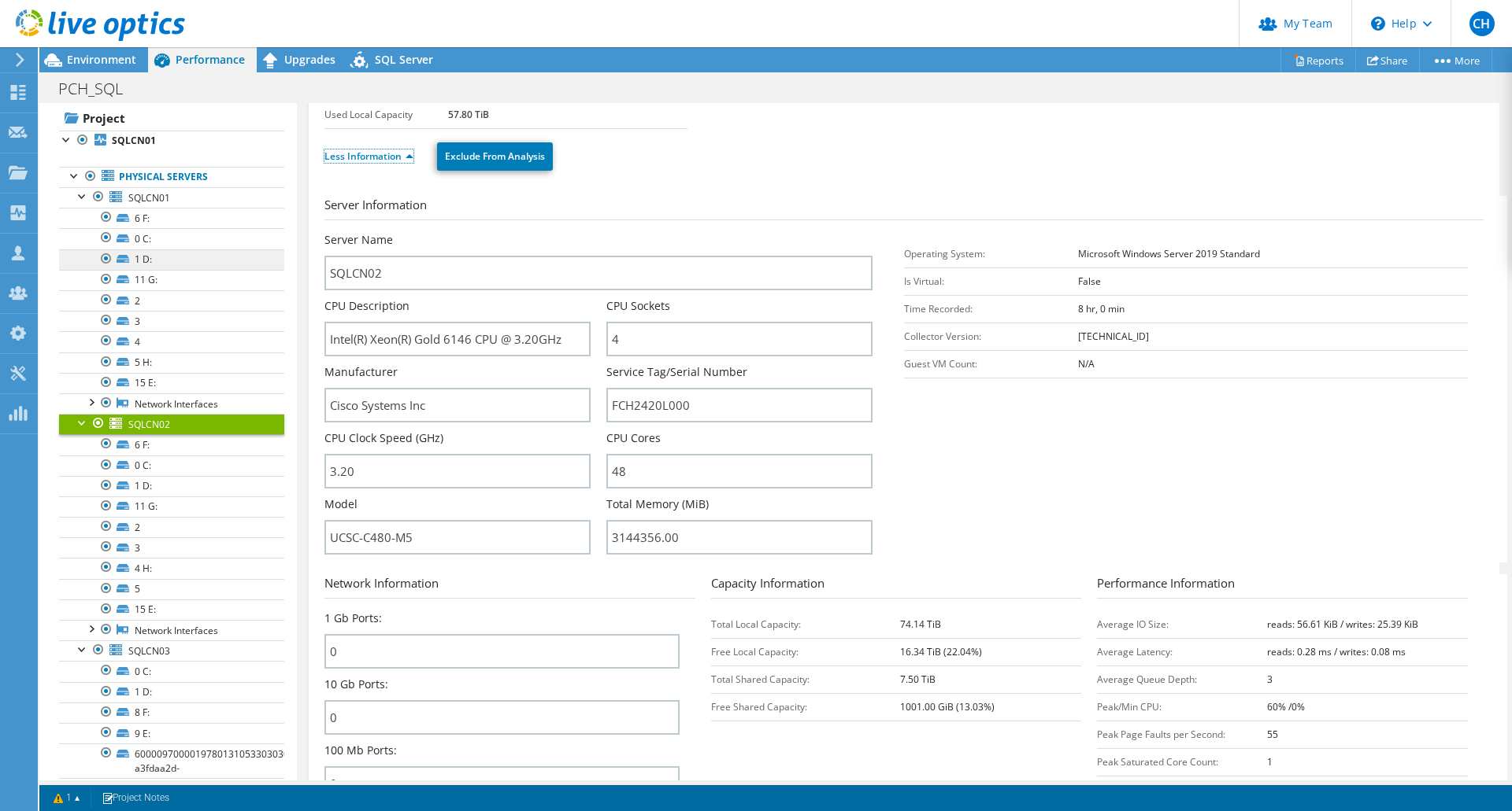
scroll to position [0, 0]
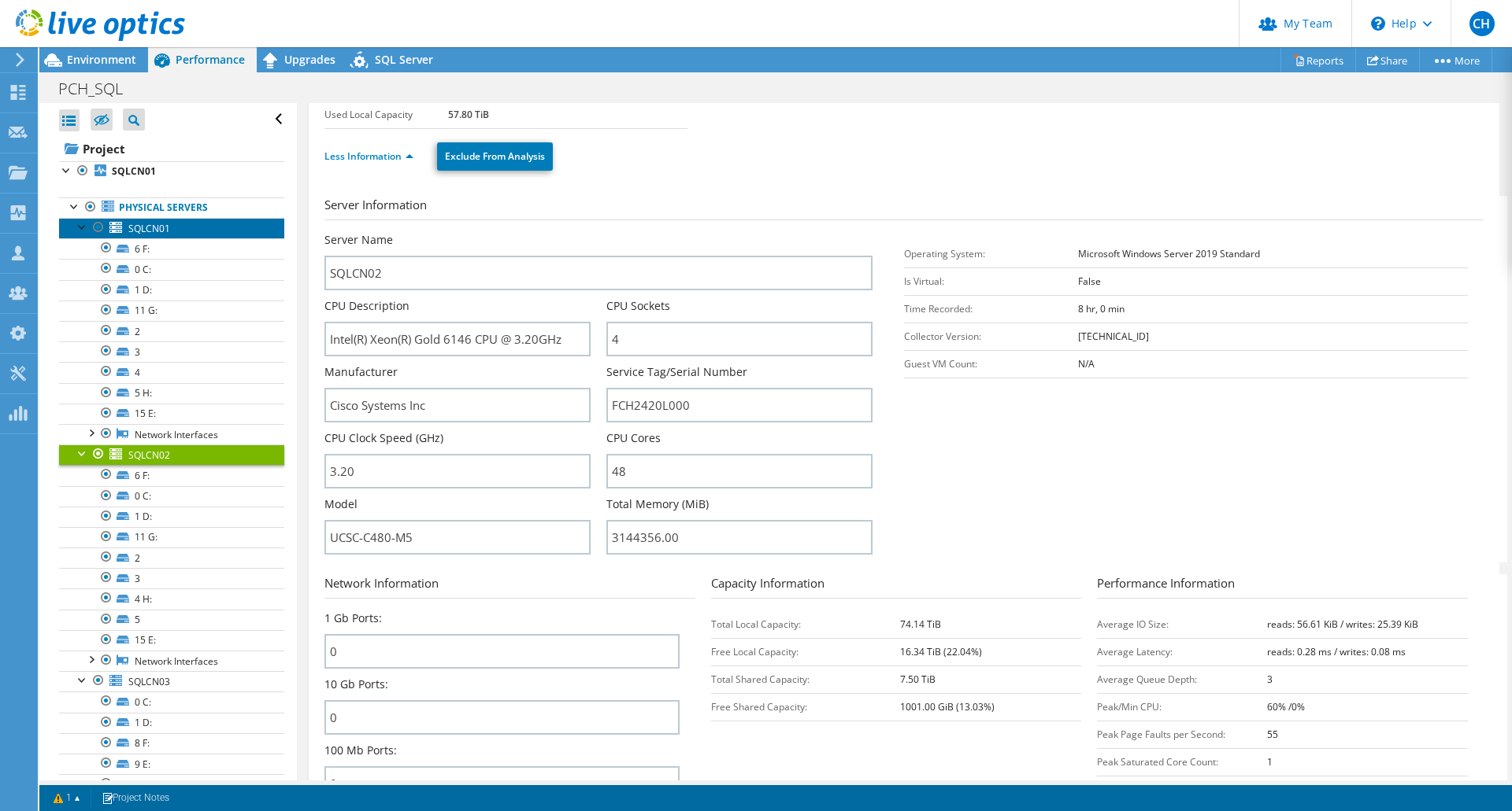
click at [169, 220] on link "SQLCN01" at bounding box center [171, 228] width 225 height 21
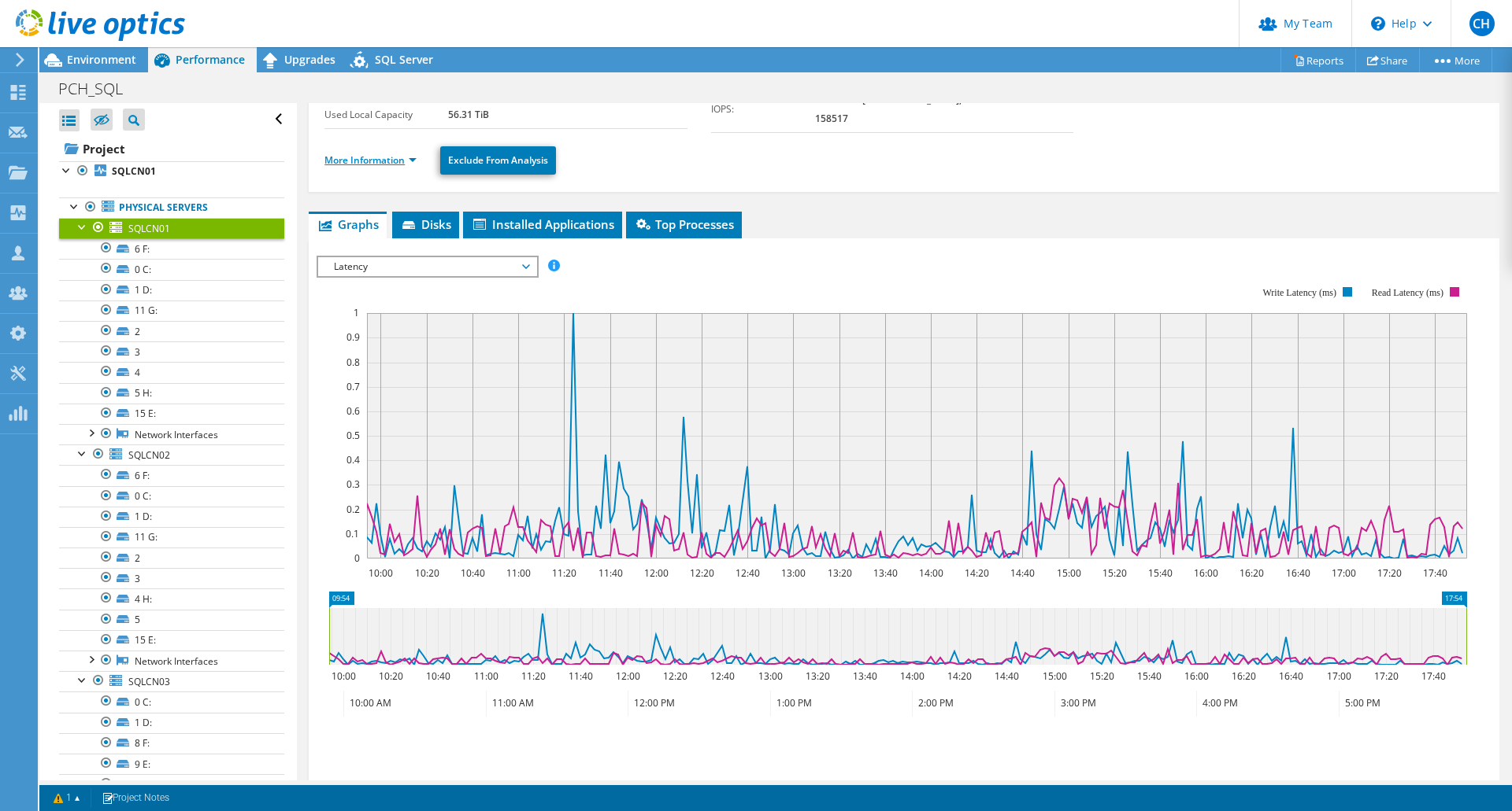
click at [396, 158] on link "More Information" at bounding box center [370, 160] width 92 height 13
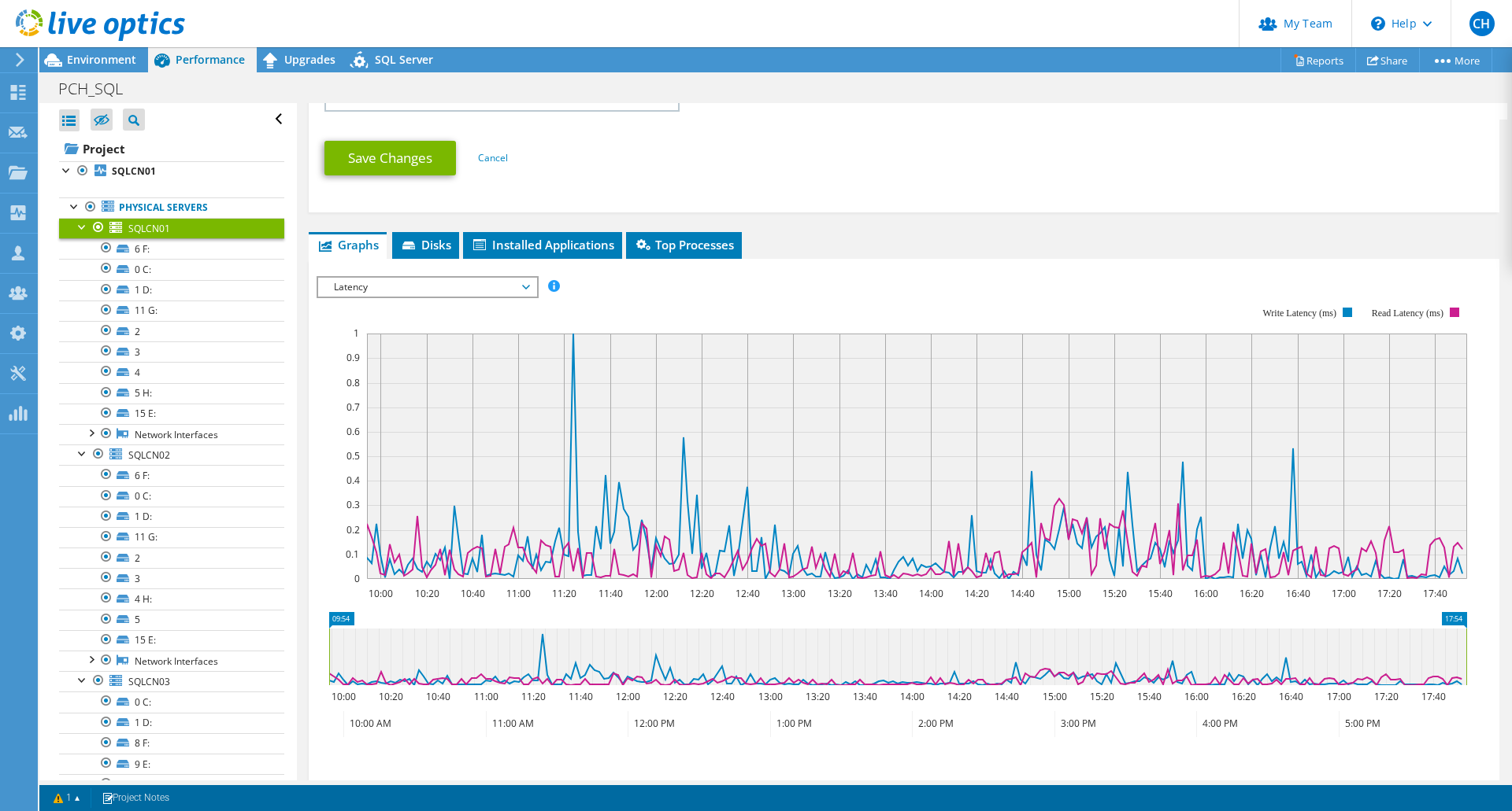
scroll to position [787, 0]
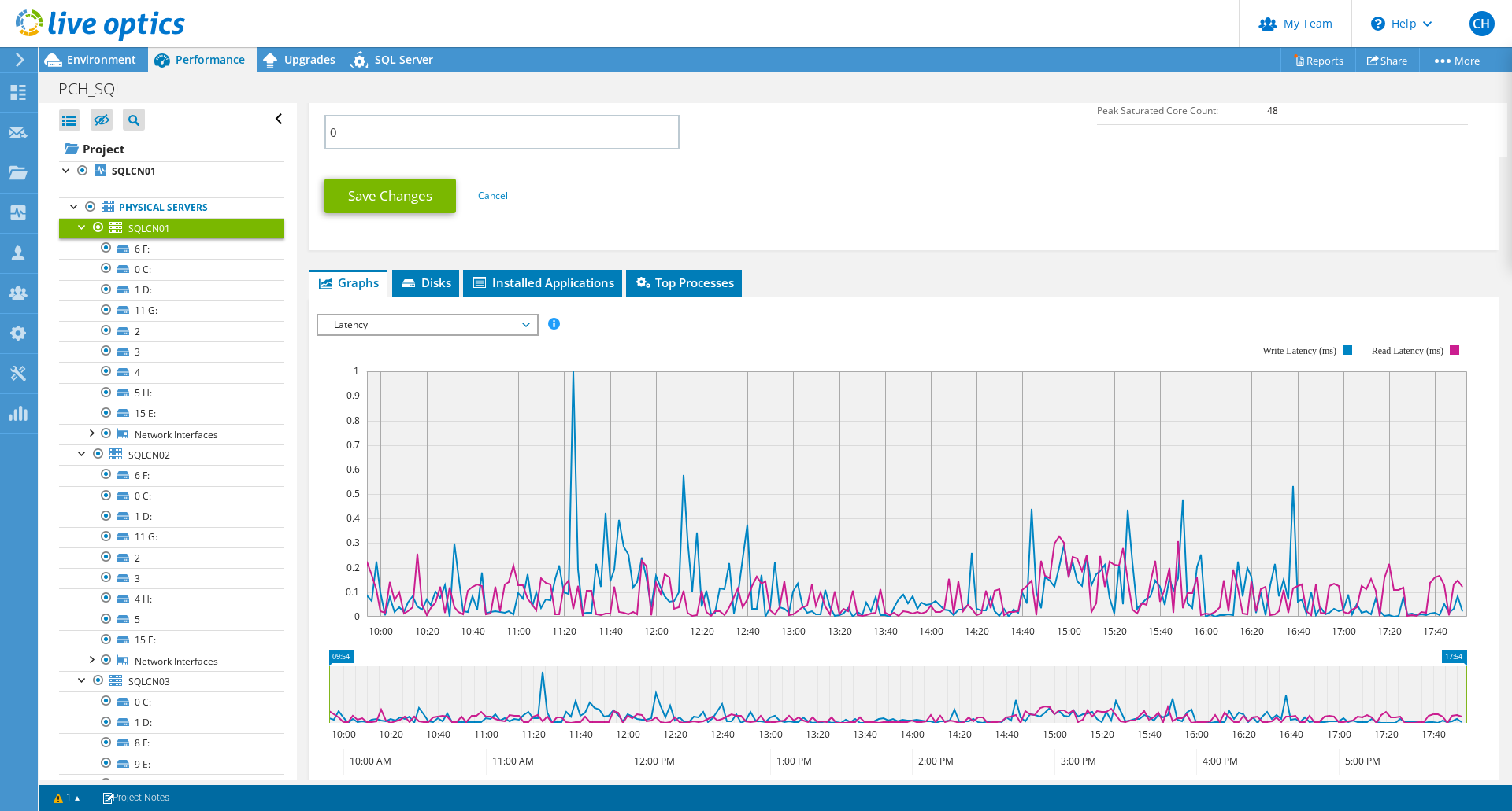
click at [446, 316] on span "Latency" at bounding box center [427, 326] width 203 height 19
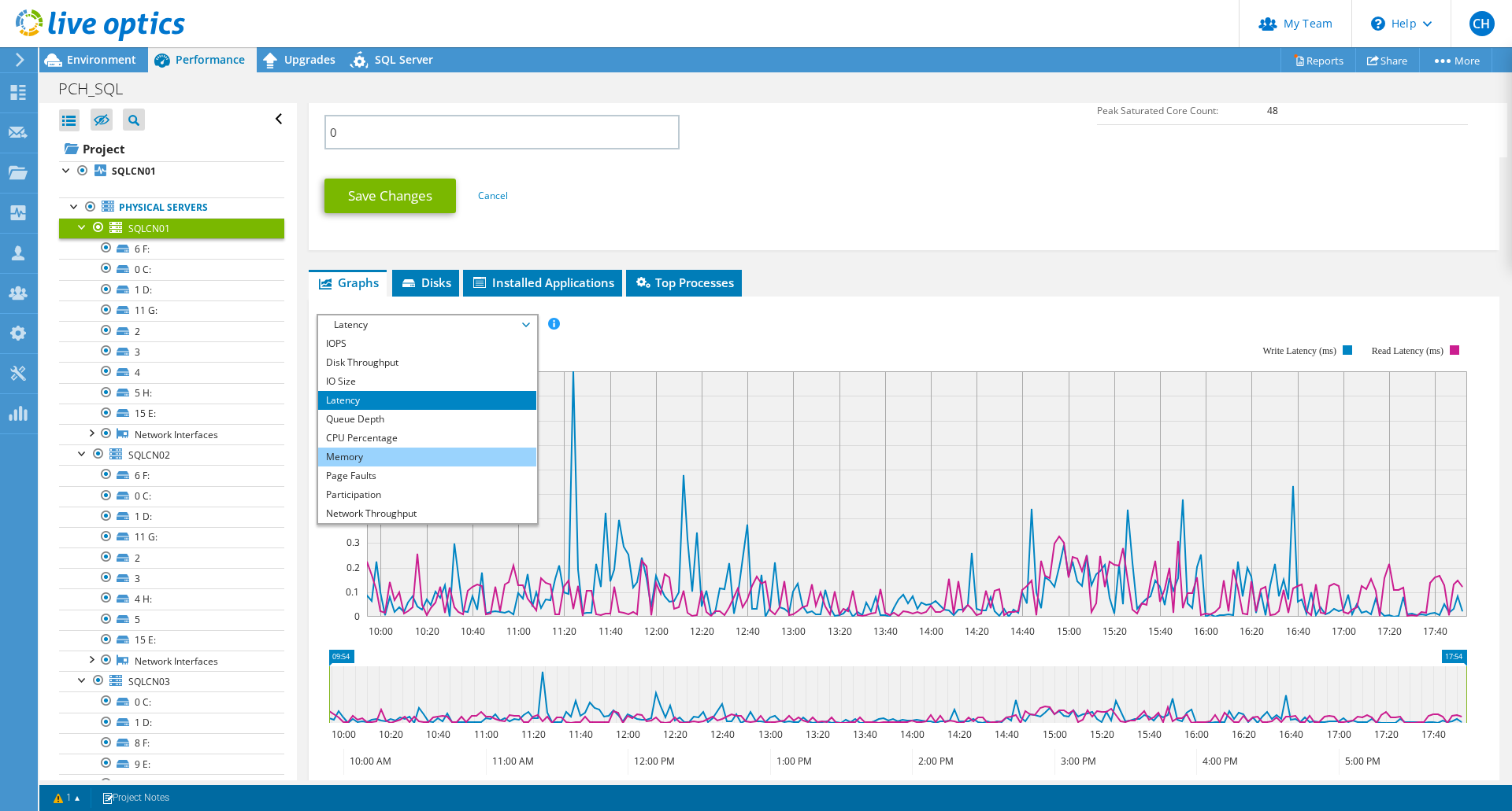
click at [438, 450] on li "Memory" at bounding box center [427, 457] width 218 height 19
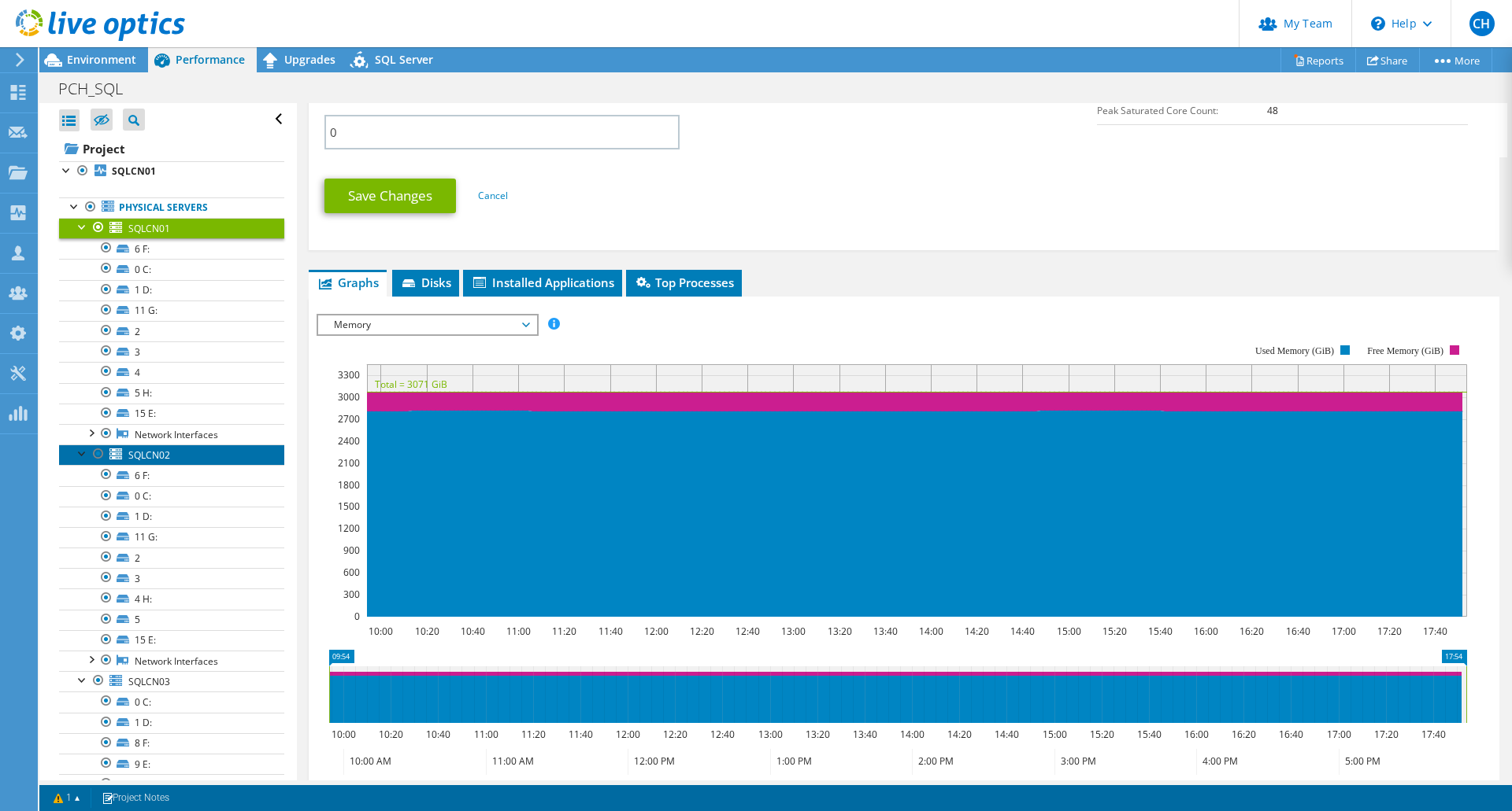
click at [162, 451] on span "SQLCN02" at bounding box center [150, 455] width 42 height 13
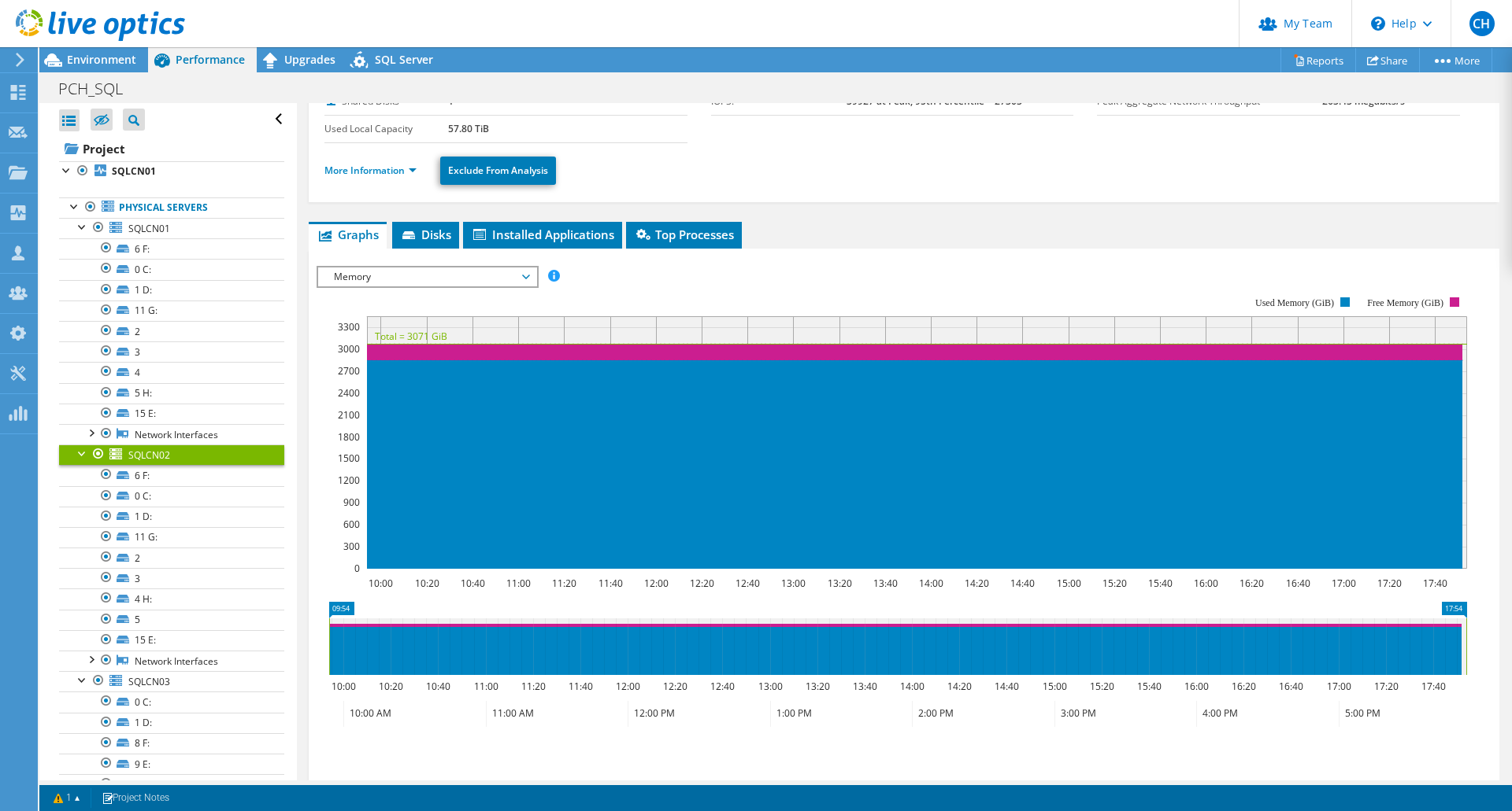
scroll to position [0, 0]
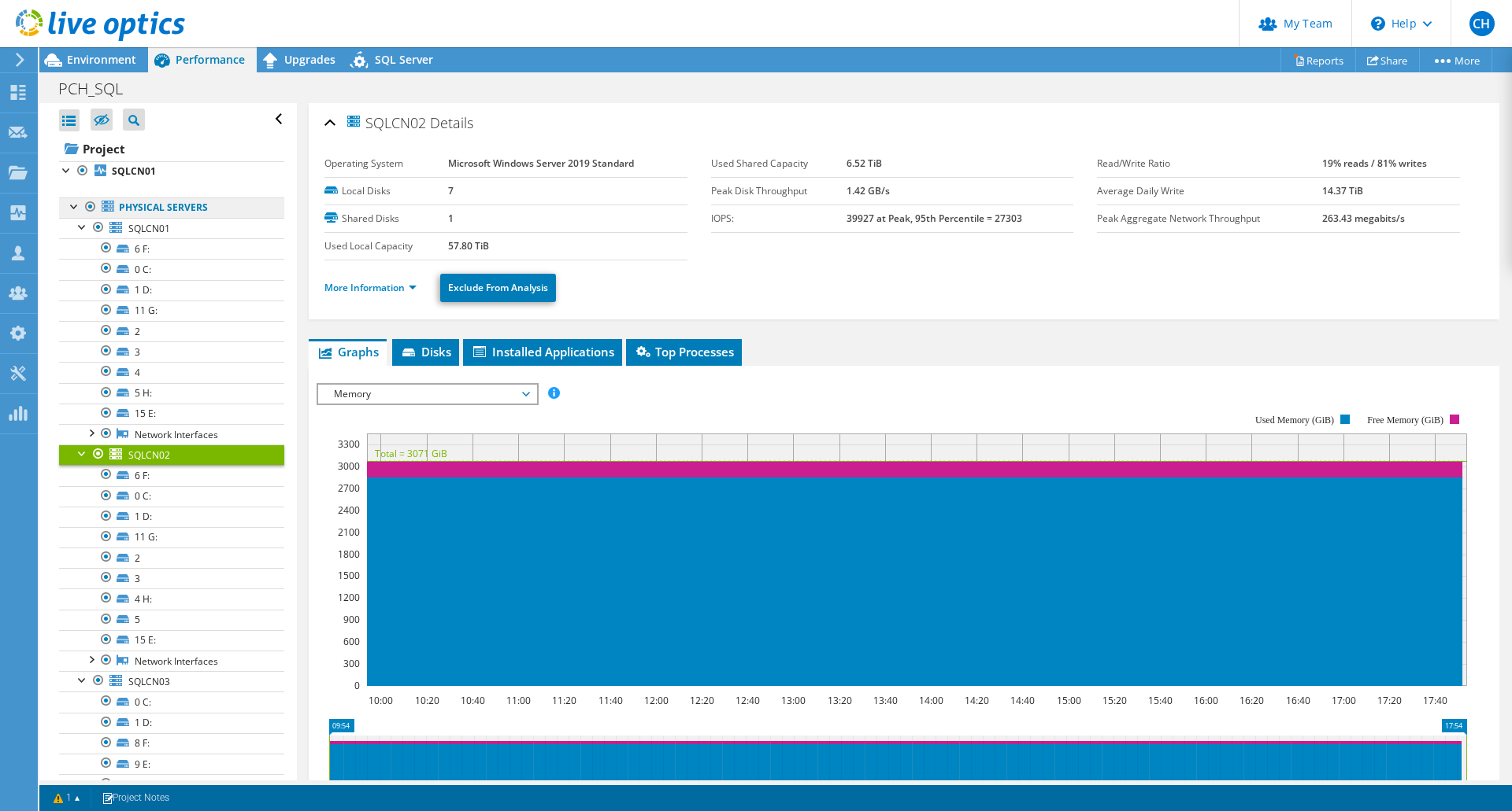
click at [150, 217] on link "Physical Servers" at bounding box center [171, 208] width 225 height 21
click at [150, 227] on span "SQLCN01" at bounding box center [150, 229] width 42 height 13
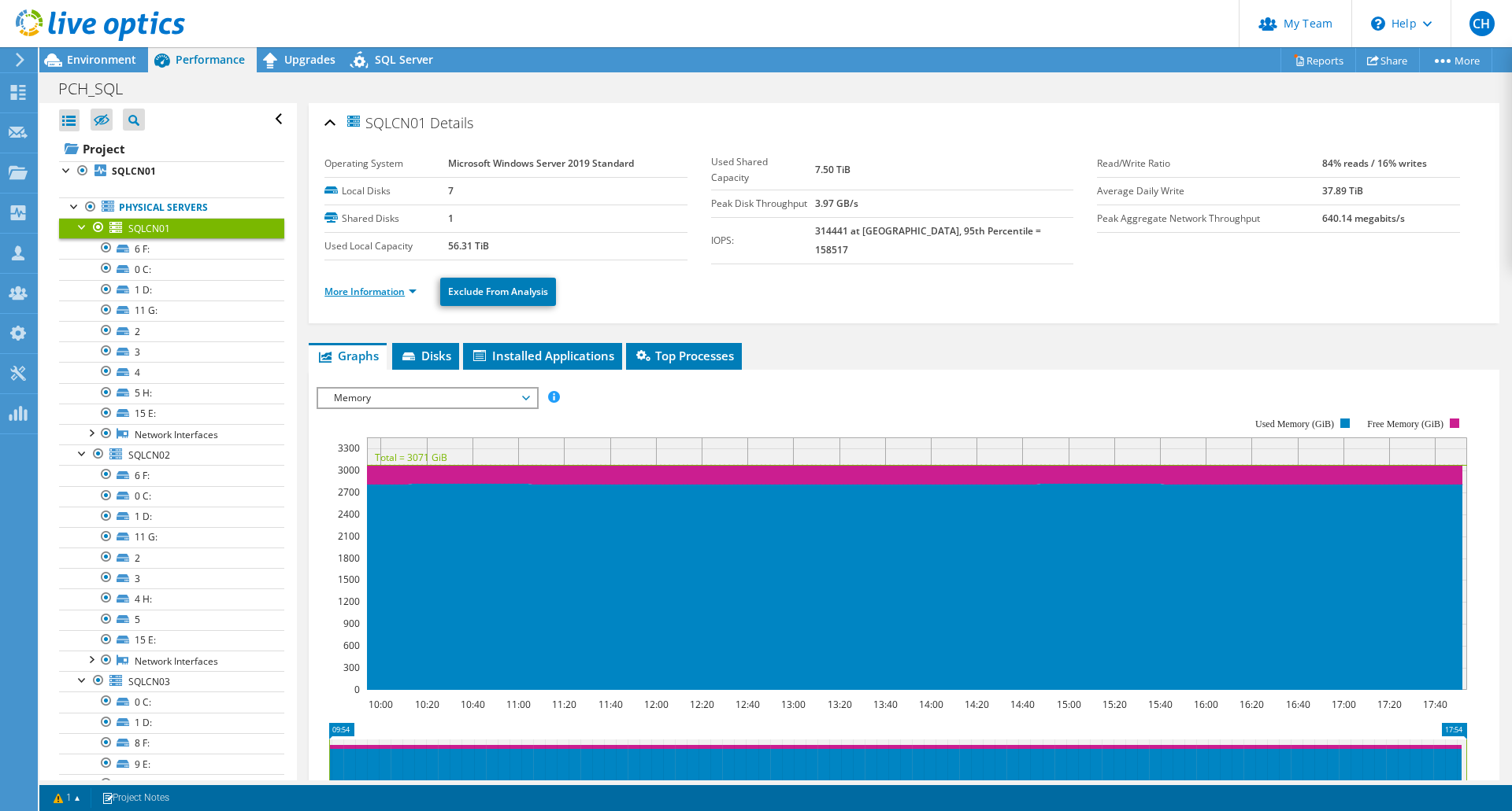
click at [371, 287] on link "More Information" at bounding box center [370, 291] width 92 height 13
